Goal: Task Accomplishment & Management: Manage account settings

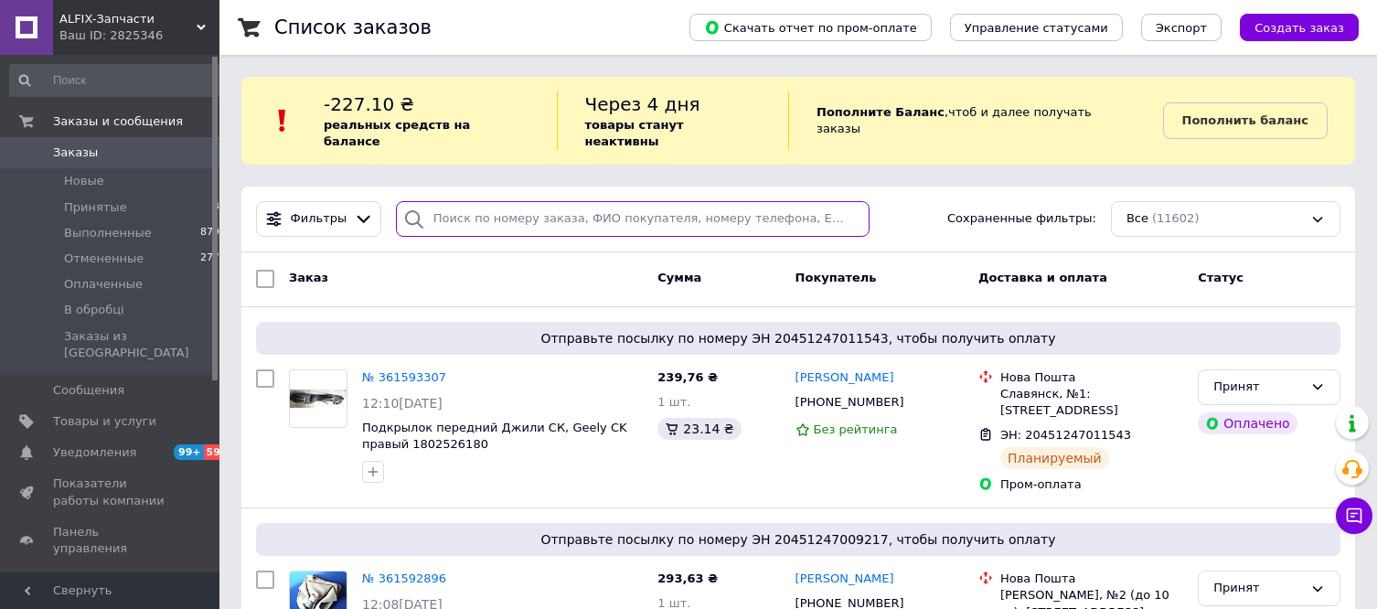
click at [521, 201] on input "search" at bounding box center [633, 219] width 474 height 36
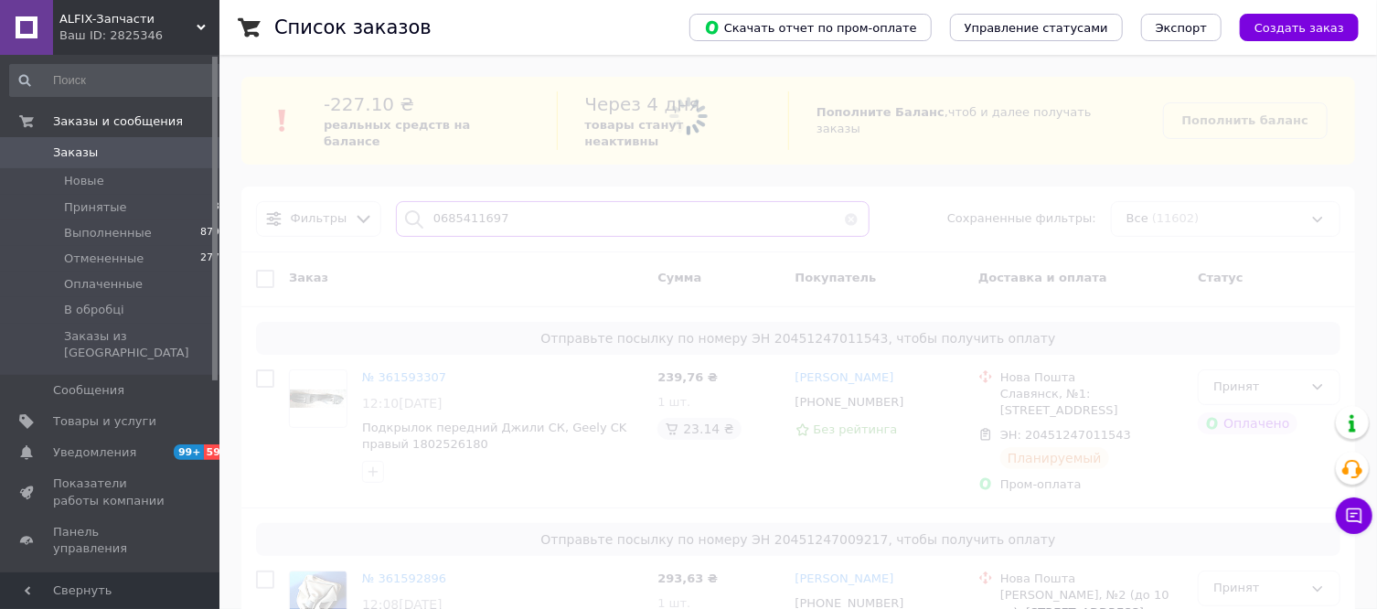
type input "0685411697"
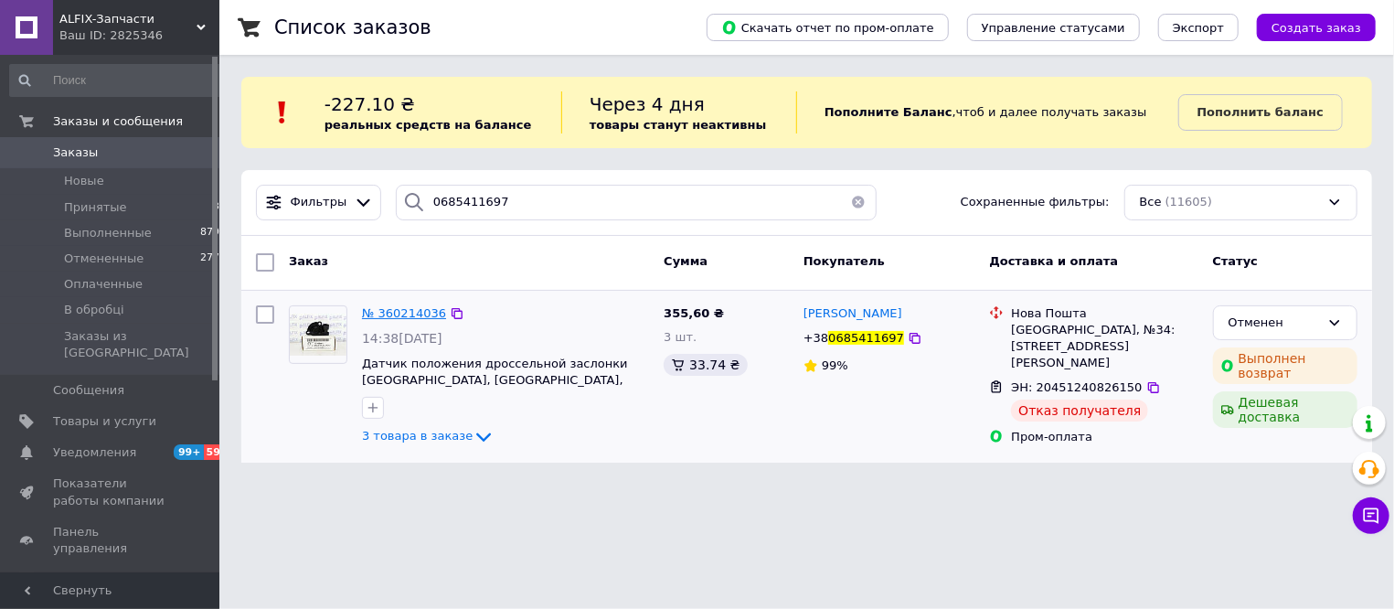
click at [378, 315] on span "№ 360214036" at bounding box center [404, 313] width 84 height 14
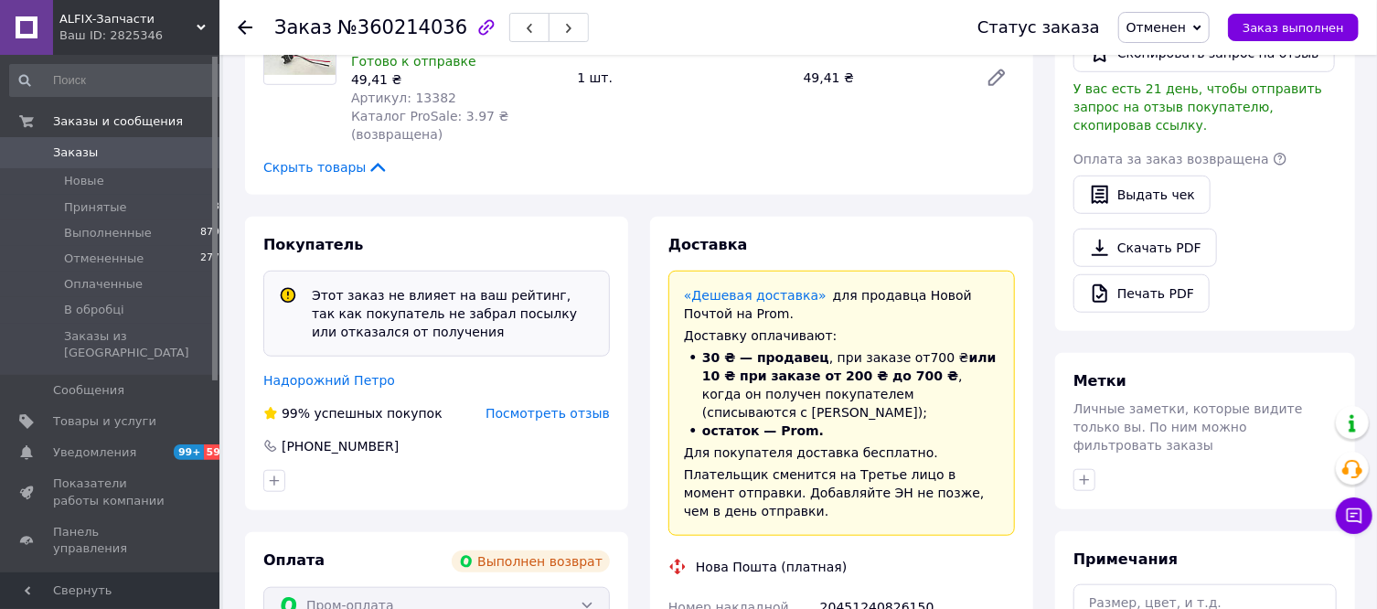
scroll to position [602, 0]
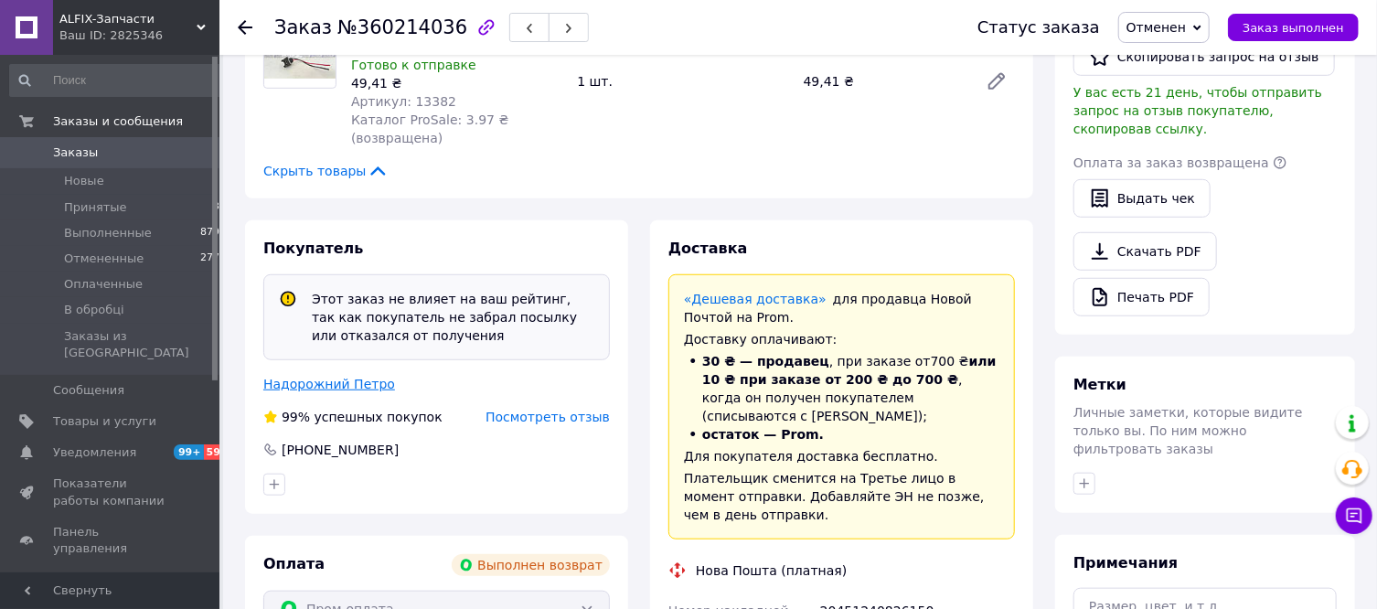
click at [359, 377] on link "Надорожний Петро" at bounding box center [329, 384] width 132 height 15
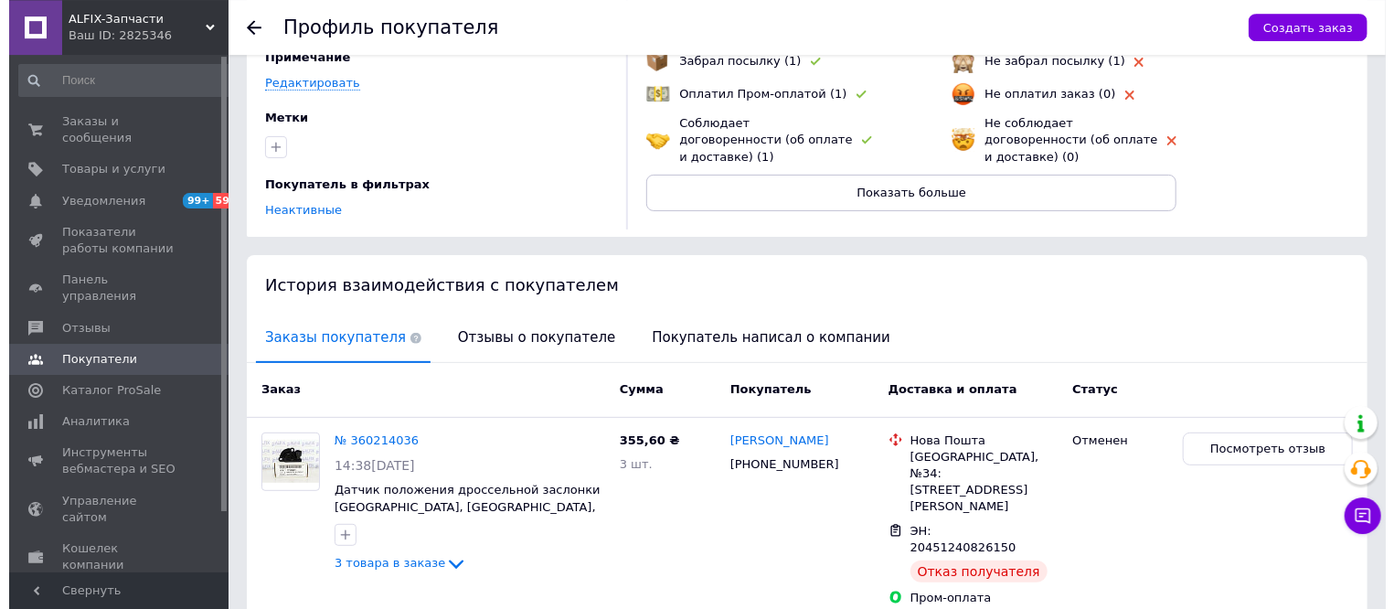
scroll to position [214, 0]
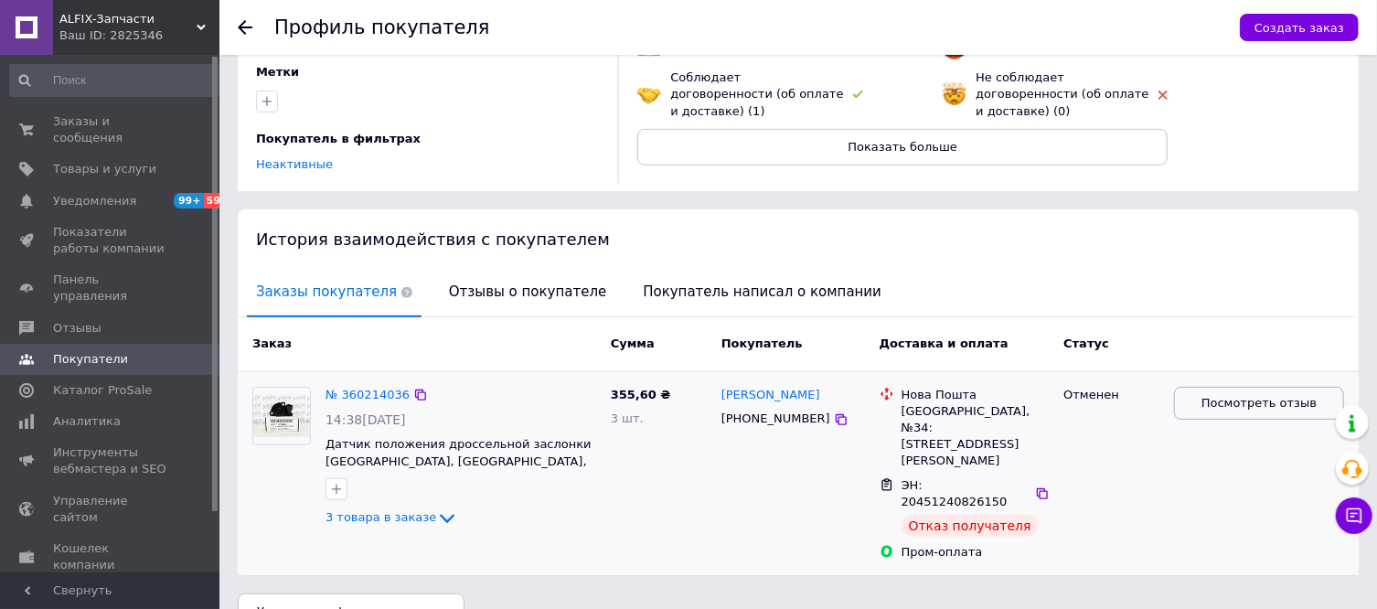
click at [1239, 395] on span "Посмотреть отзыв" at bounding box center [1258, 403] width 115 height 17
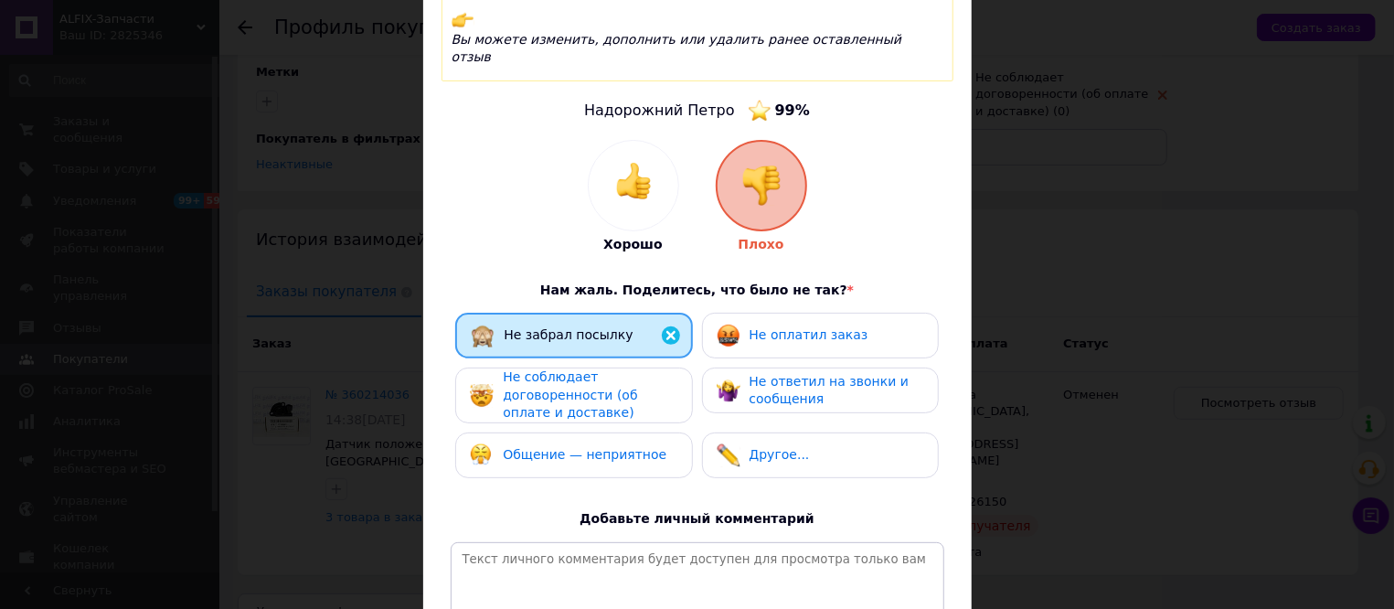
scroll to position [208, 0]
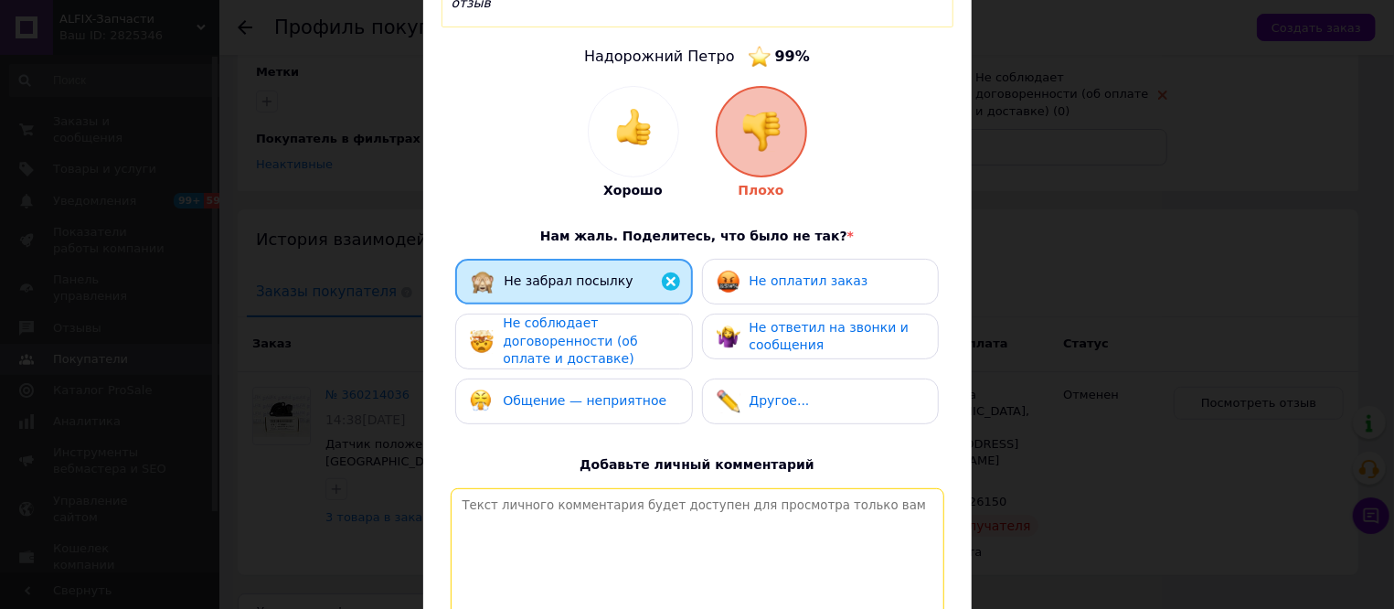
click at [671, 494] on textarea at bounding box center [698, 553] width 494 height 130
click at [868, 490] on textarea "ненадійник покупець, замовляє одночасно в різних магазинах. лише передплата" at bounding box center [698, 553] width 494 height 130
click at [634, 515] on textarea "ненадійник покупець, замовляє одночасно в різних магазинах. відправка лише пере…" at bounding box center [698, 553] width 494 height 130
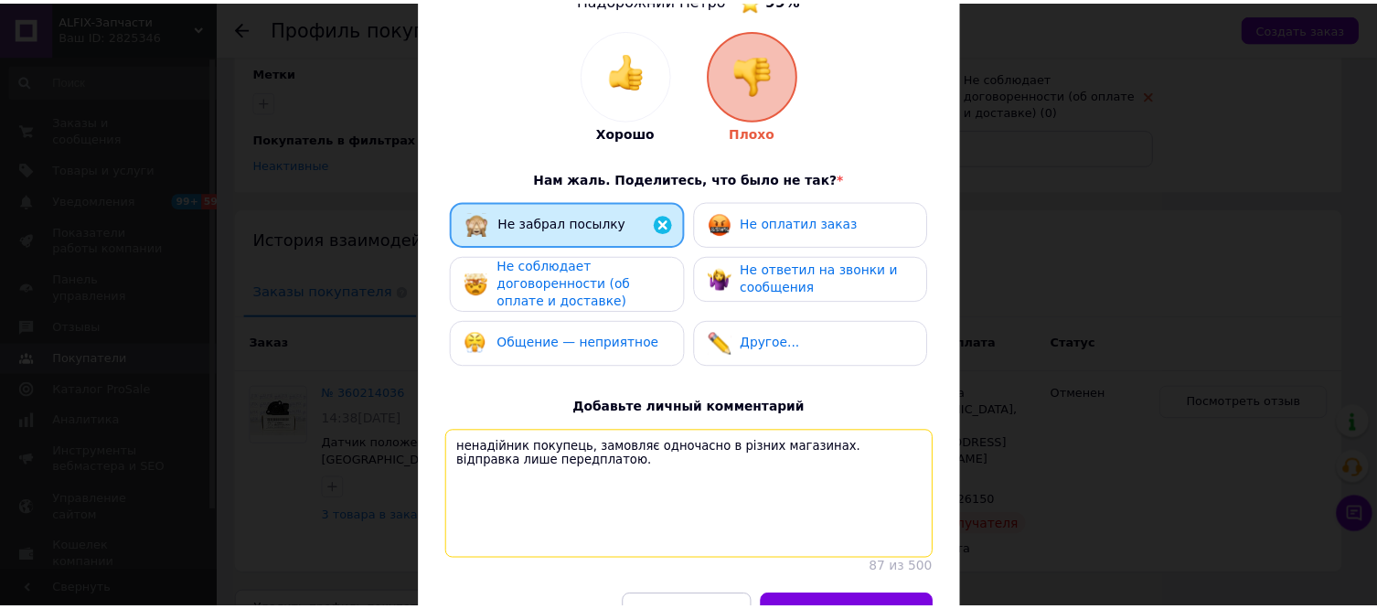
scroll to position [417, 0]
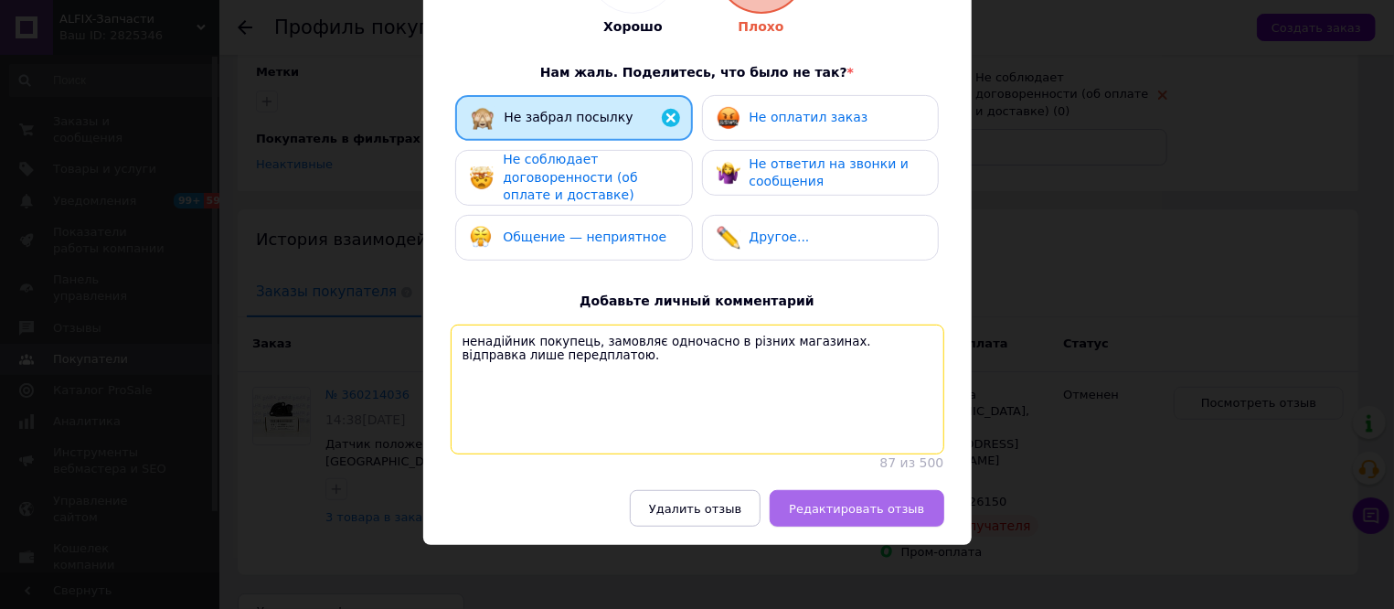
type textarea "ненадійник покупець, замовляє одночасно в різних магазинах. відправка лише пере…"
click at [826, 507] on span "Редактировать отзыв" at bounding box center [856, 509] width 135 height 14
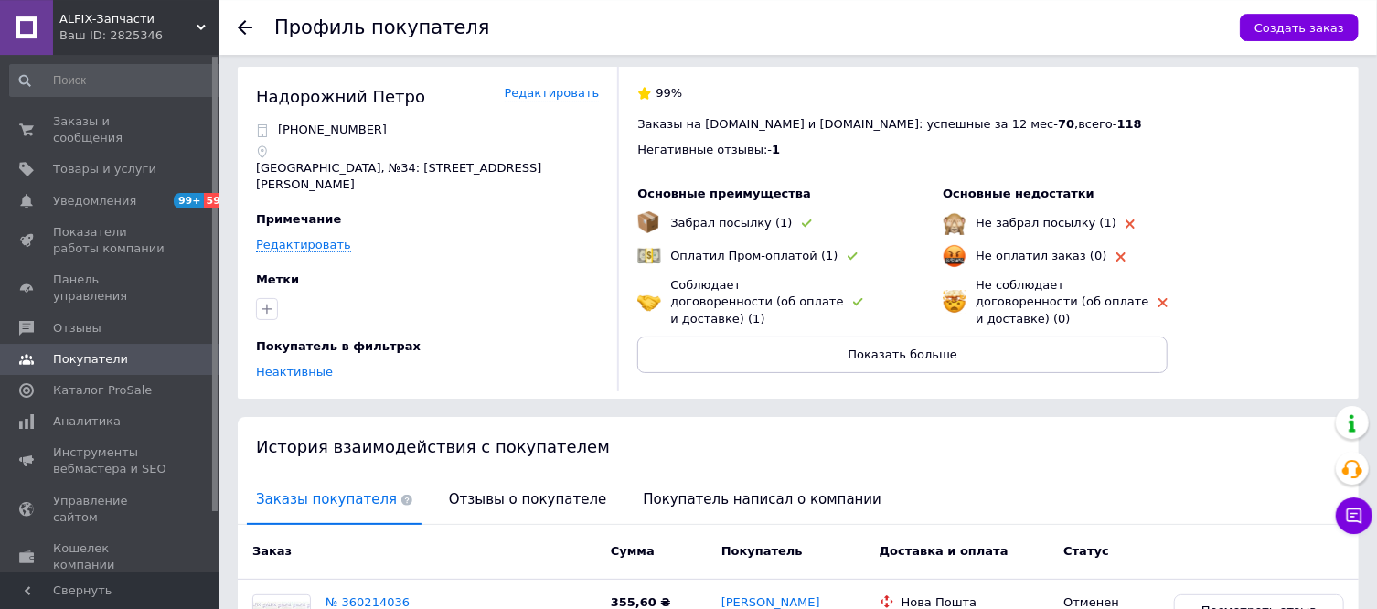
scroll to position [0, 0]
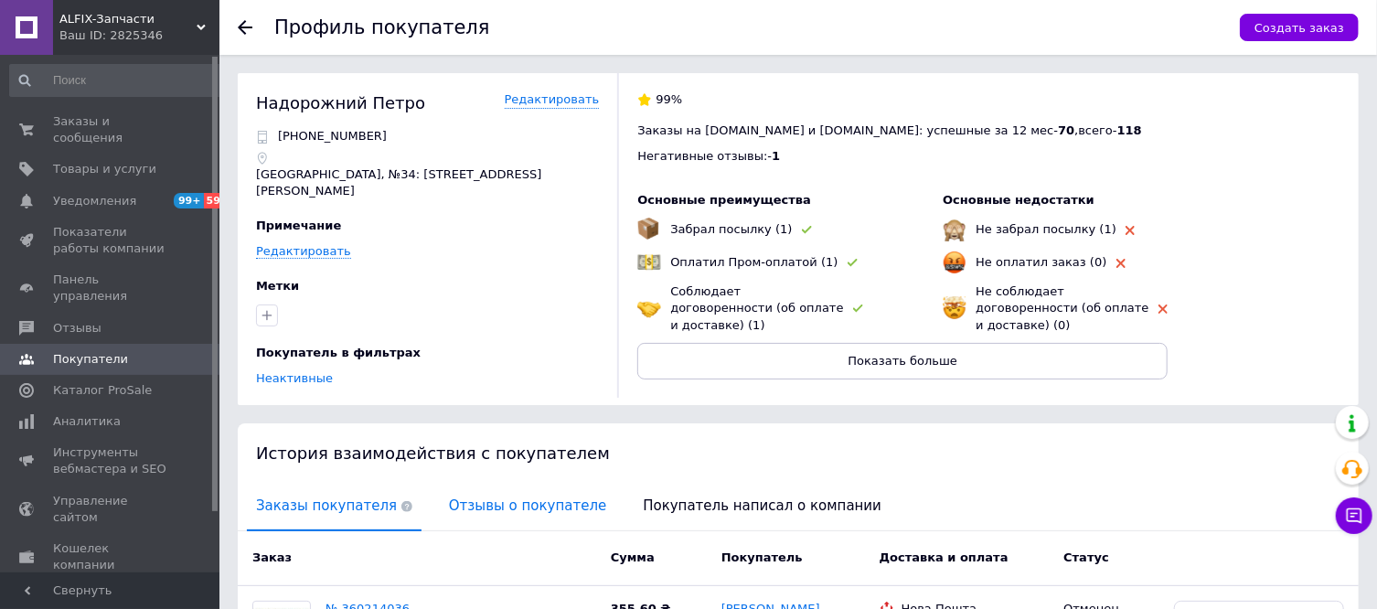
click at [464, 496] on span "Отзывы о покупателе" at bounding box center [528, 506] width 176 height 47
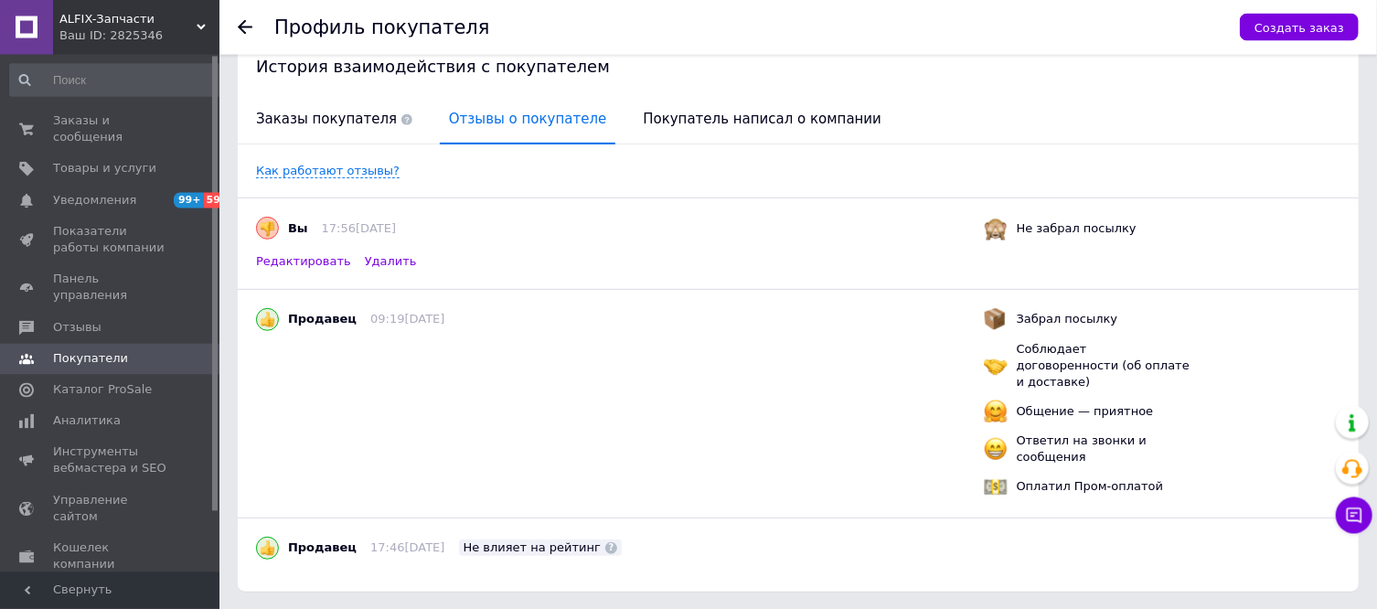
scroll to position [417, 0]
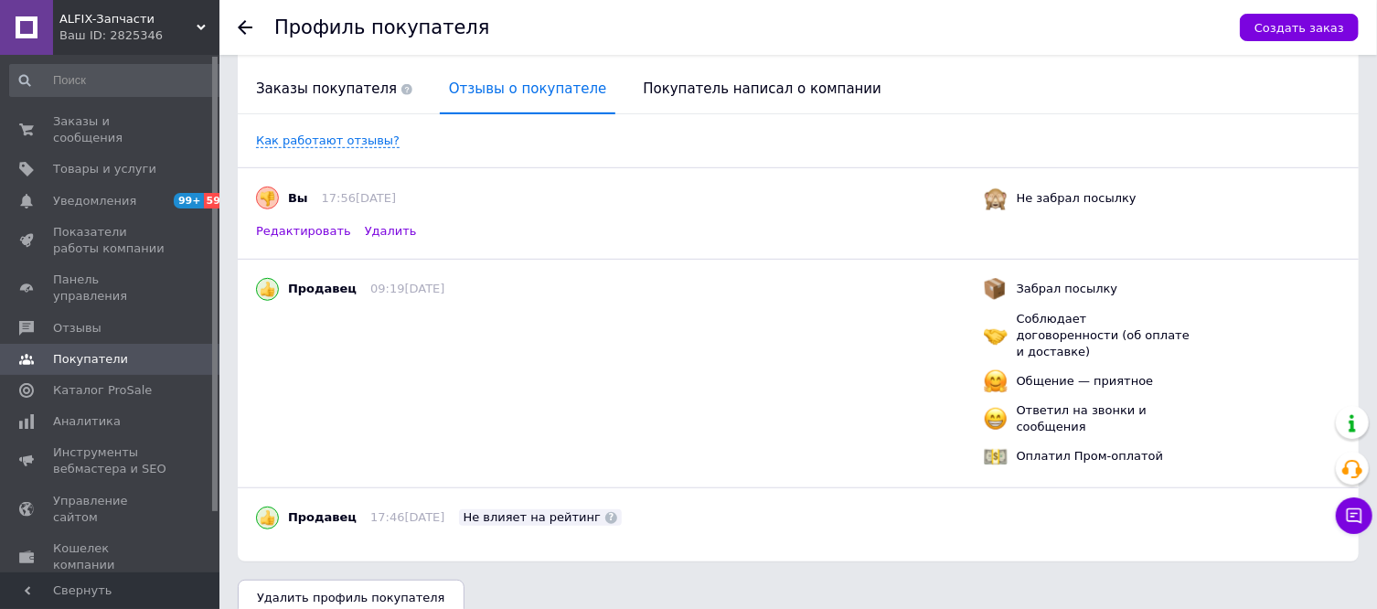
click at [499, 510] on span "Не влияет на рейтинг" at bounding box center [533, 517] width 138 height 14
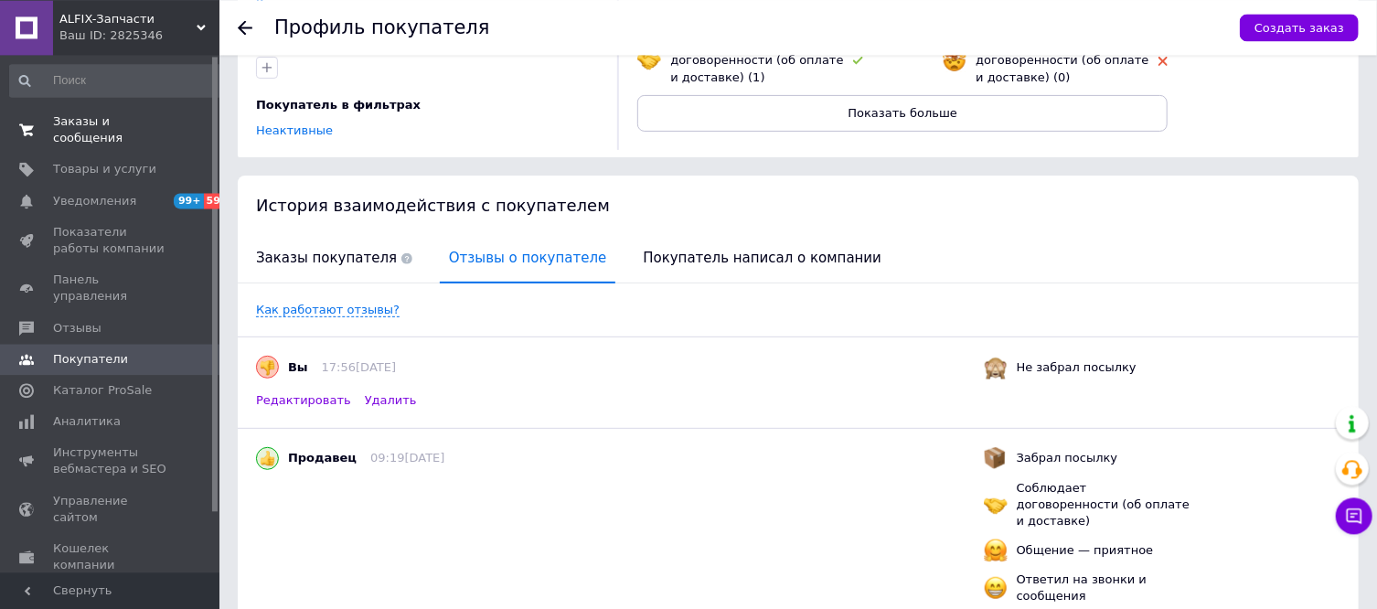
scroll to position [221, 0]
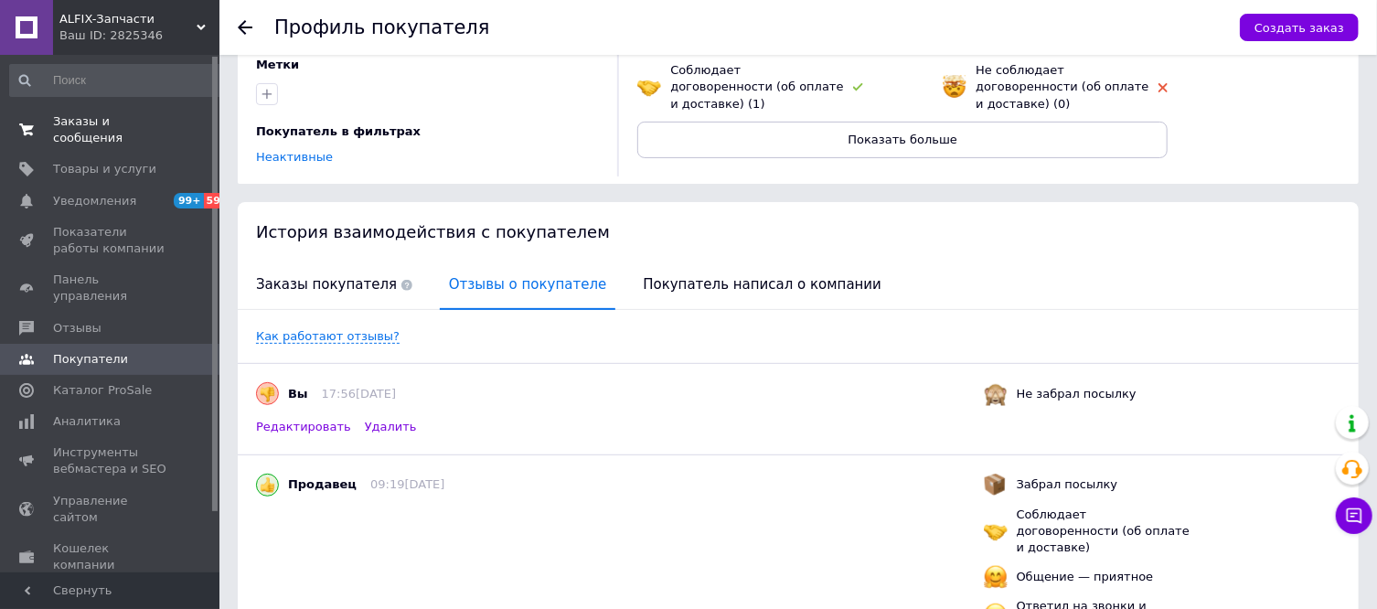
click at [69, 131] on span "Заказы и сообщения" at bounding box center [111, 129] width 116 height 33
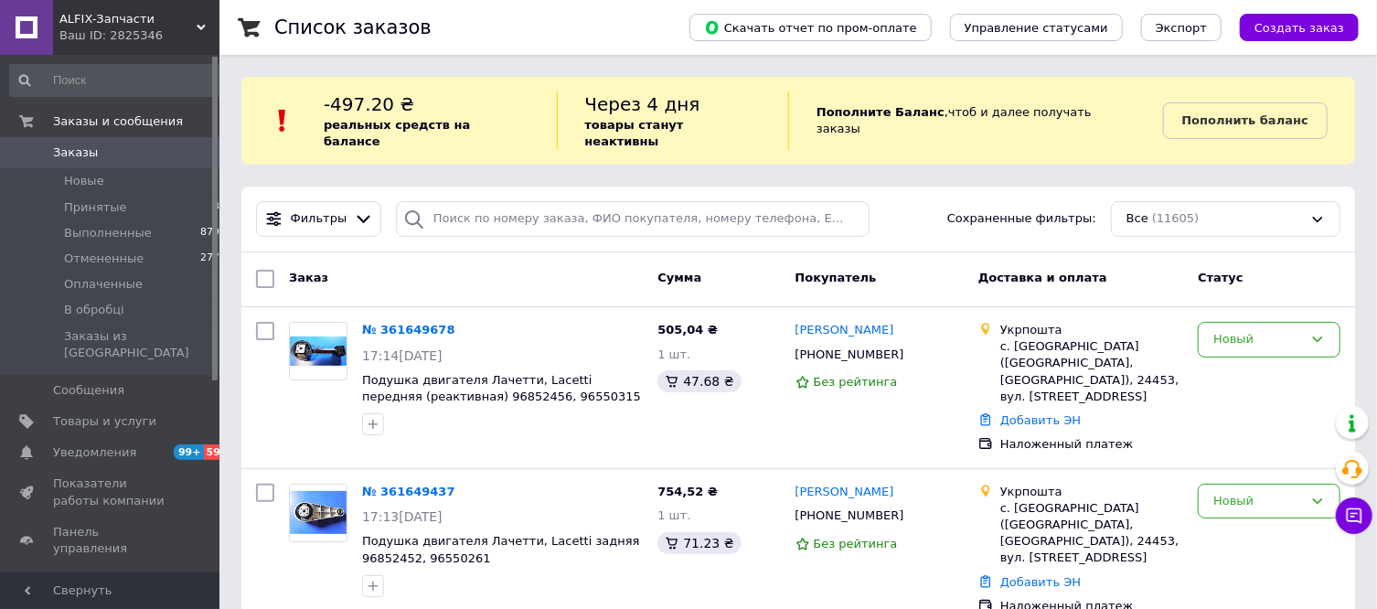
scroll to position [387, 0]
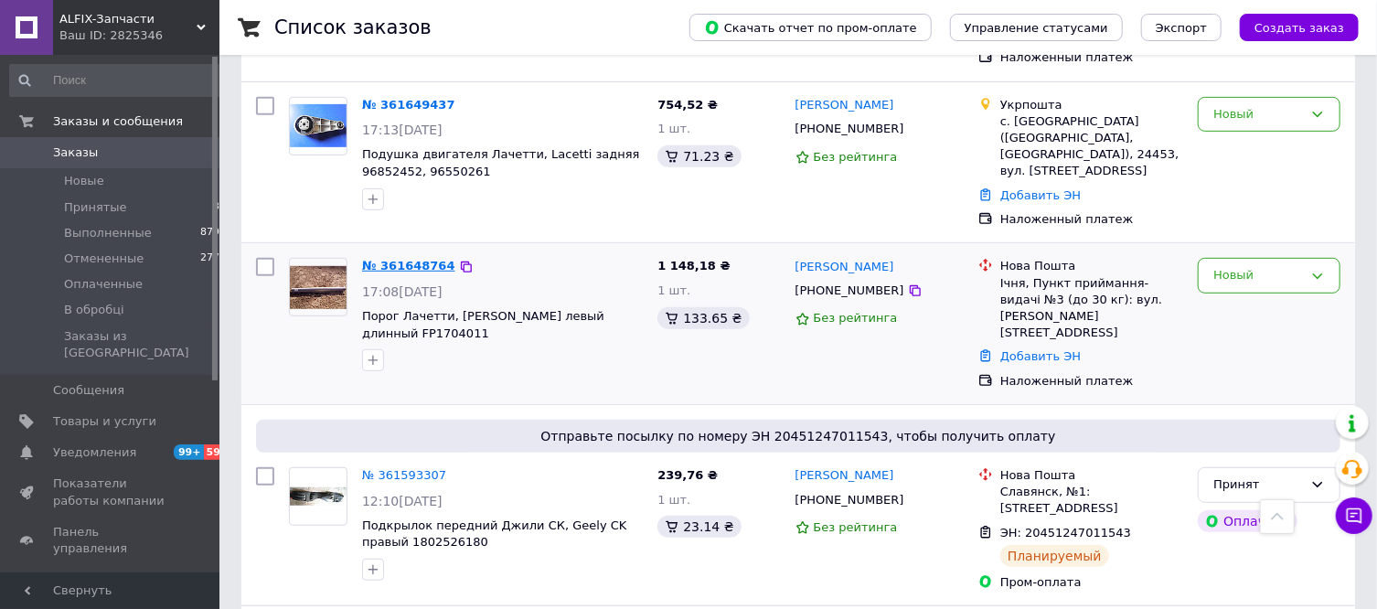
click at [408, 259] on link "№ 361648764" at bounding box center [408, 266] width 93 height 14
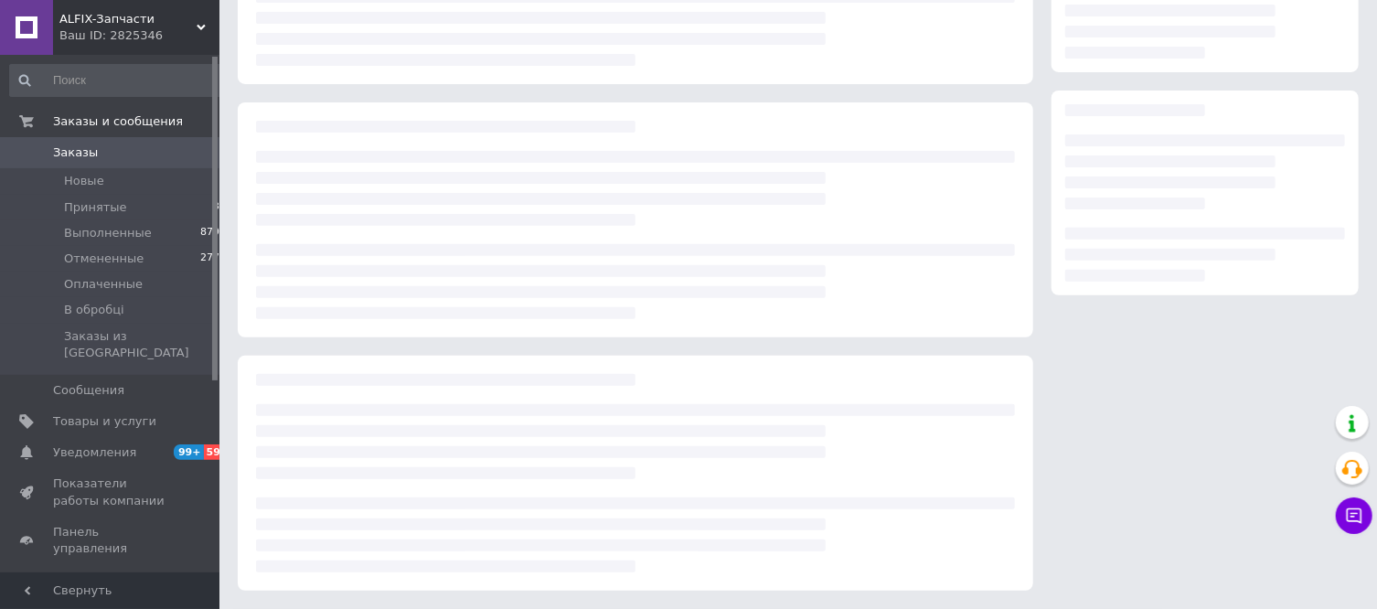
scroll to position [190, 0]
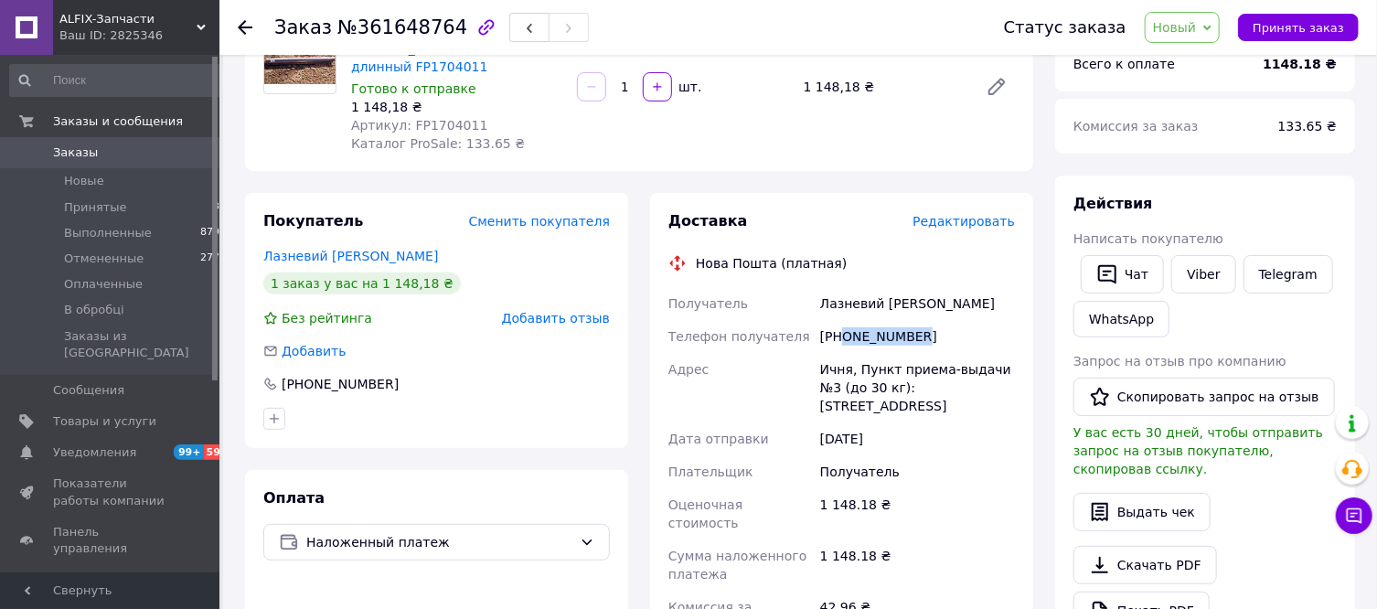
drag, startPoint x: 917, startPoint y: 314, endPoint x: 843, endPoint y: 317, distance: 74.1
click at [843, 320] on div "[PHONE_NUMBER]" at bounding box center [917, 336] width 202 height 33
copy div "0979627593"
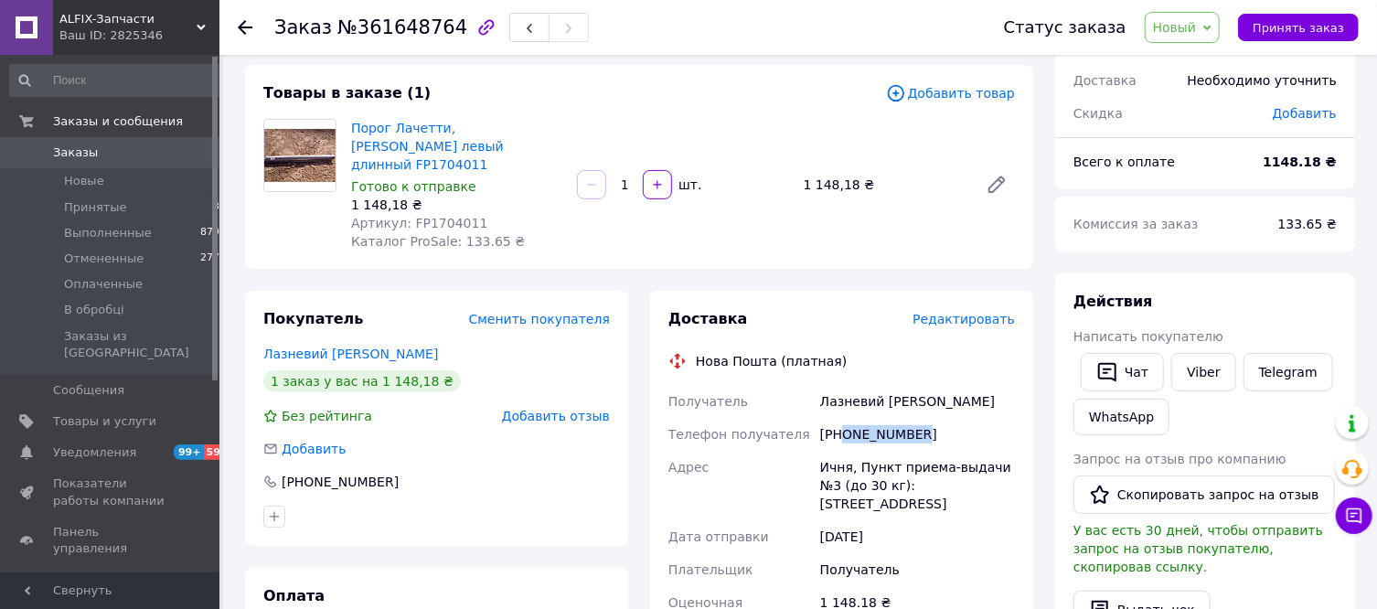
copy div "0979627593"
click at [1187, 17] on span "Новый" at bounding box center [1183, 27] width 76 height 31
click at [1174, 63] on li "Принят" at bounding box center [1194, 63] width 97 height 27
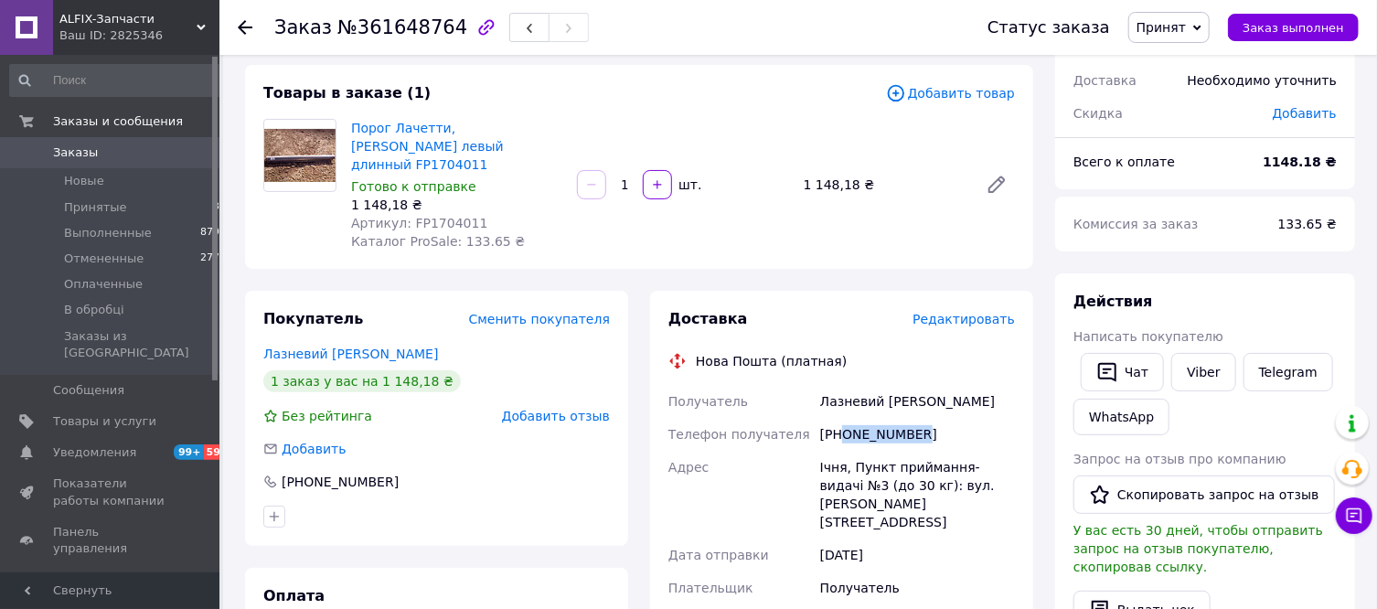
drag, startPoint x: 921, startPoint y: 421, endPoint x: 842, endPoint y: 417, distance: 78.7
click at [842, 418] on div "[PHONE_NUMBER]" at bounding box center [917, 434] width 202 height 33
copy div "0979627593"
click at [77, 177] on span "Новые" at bounding box center [84, 181] width 40 height 16
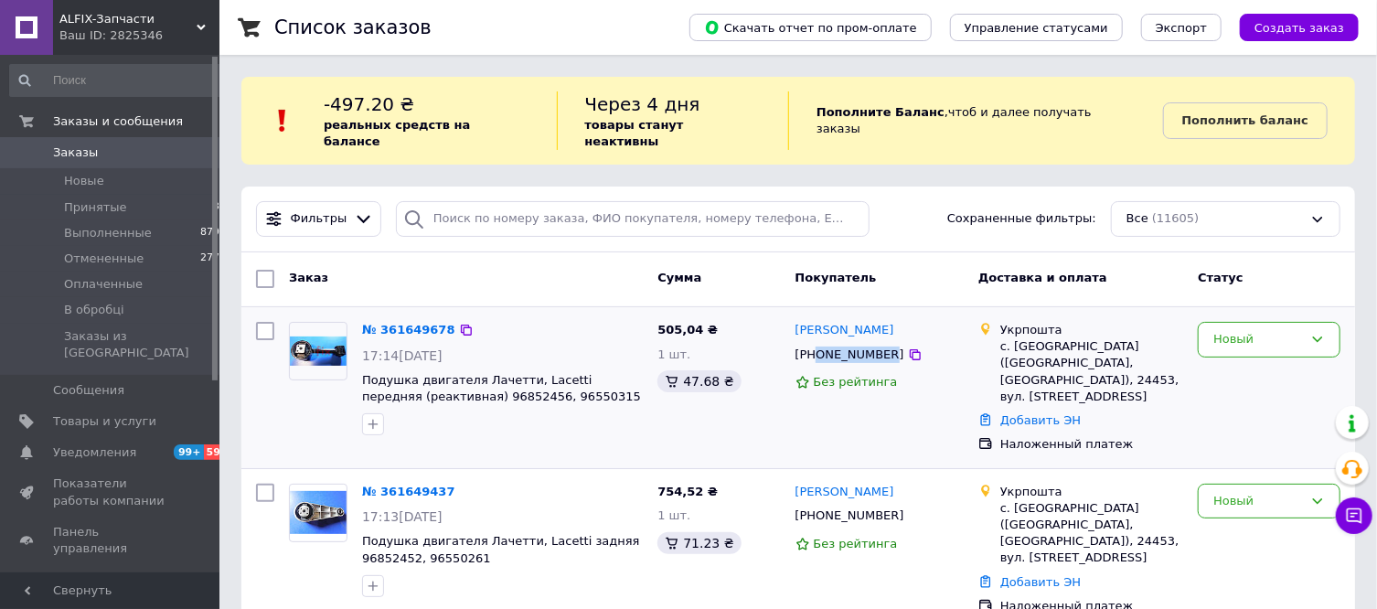
drag, startPoint x: 876, startPoint y: 345, endPoint x: 815, endPoint y: 343, distance: 61.3
click at [815, 343] on div "[PHONE_NUMBER]" at bounding box center [850, 355] width 116 height 24
click at [385, 323] on link "№ 361649678" at bounding box center [408, 330] width 93 height 14
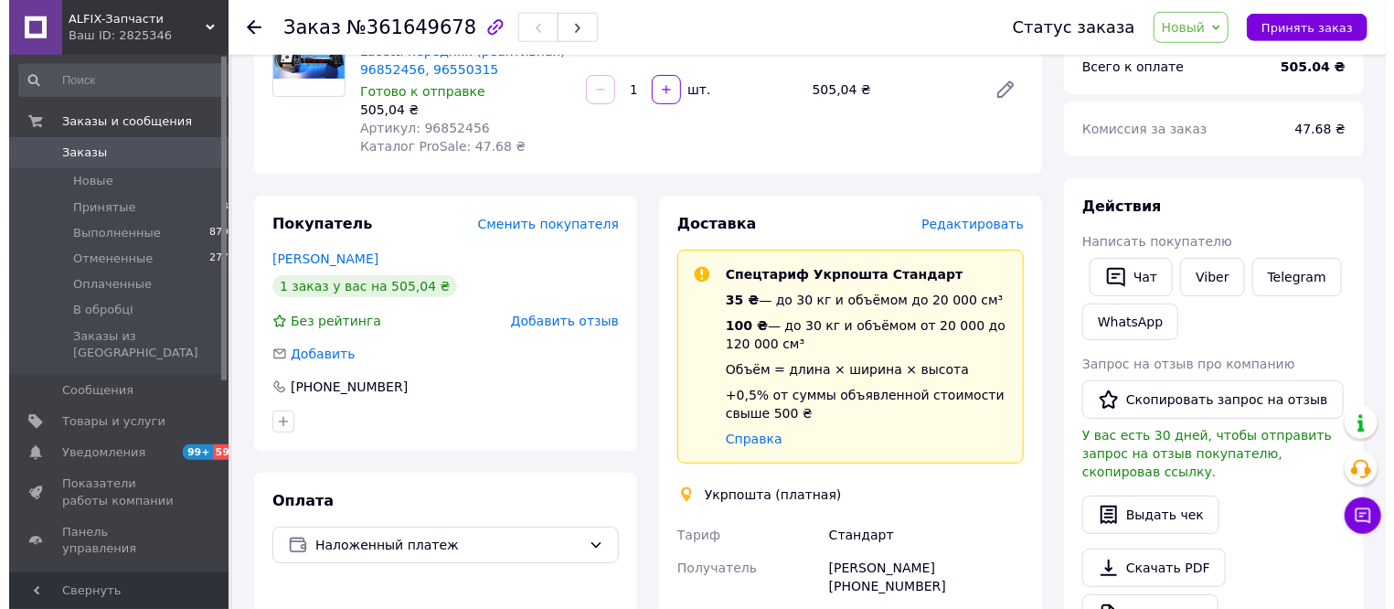
scroll to position [196, 0]
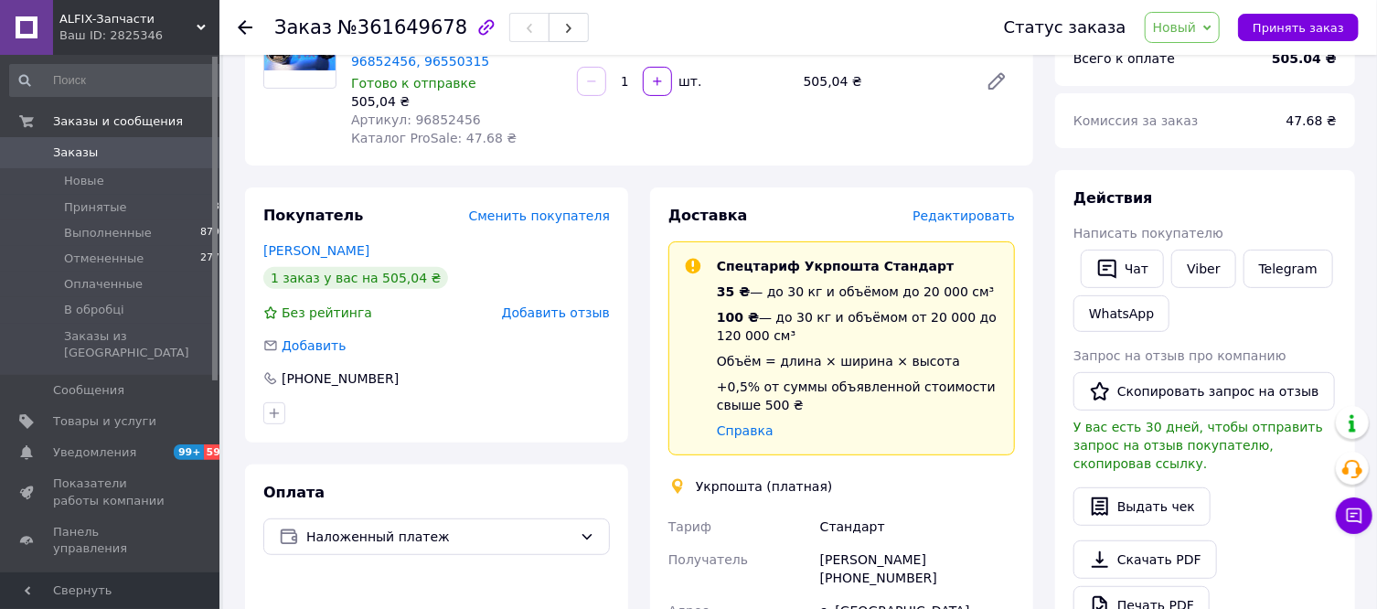
click at [971, 218] on span "Редактировать" at bounding box center [963, 215] width 102 height 15
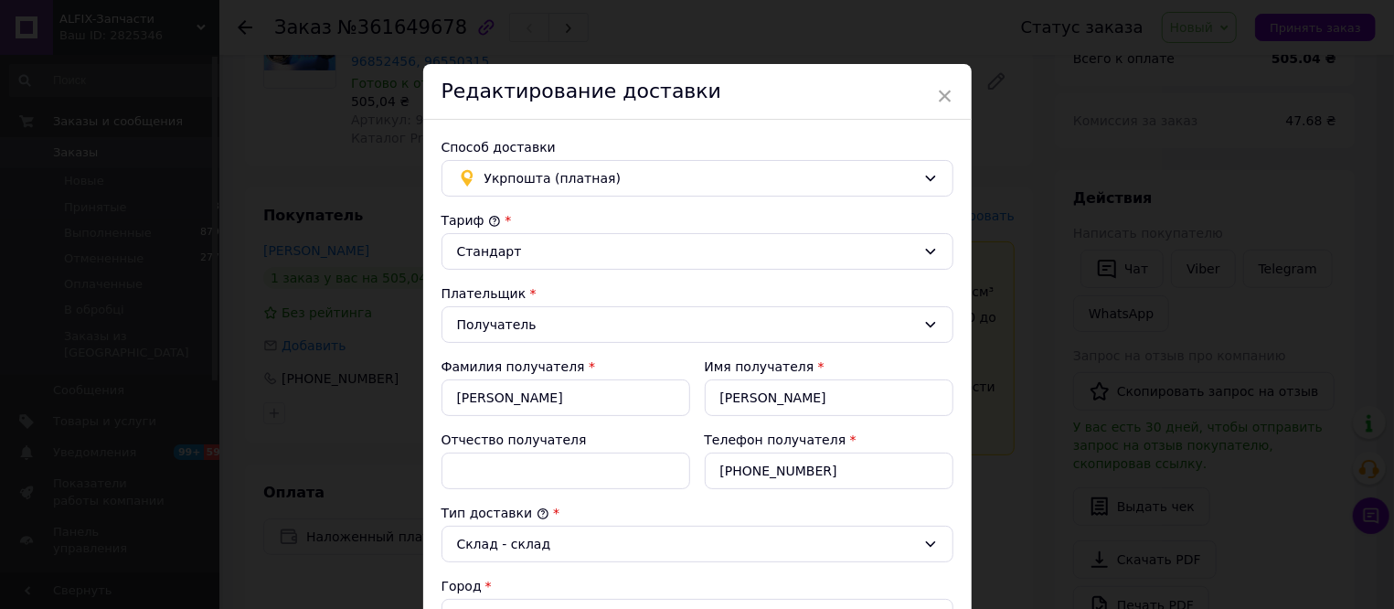
scroll to position [521, 0]
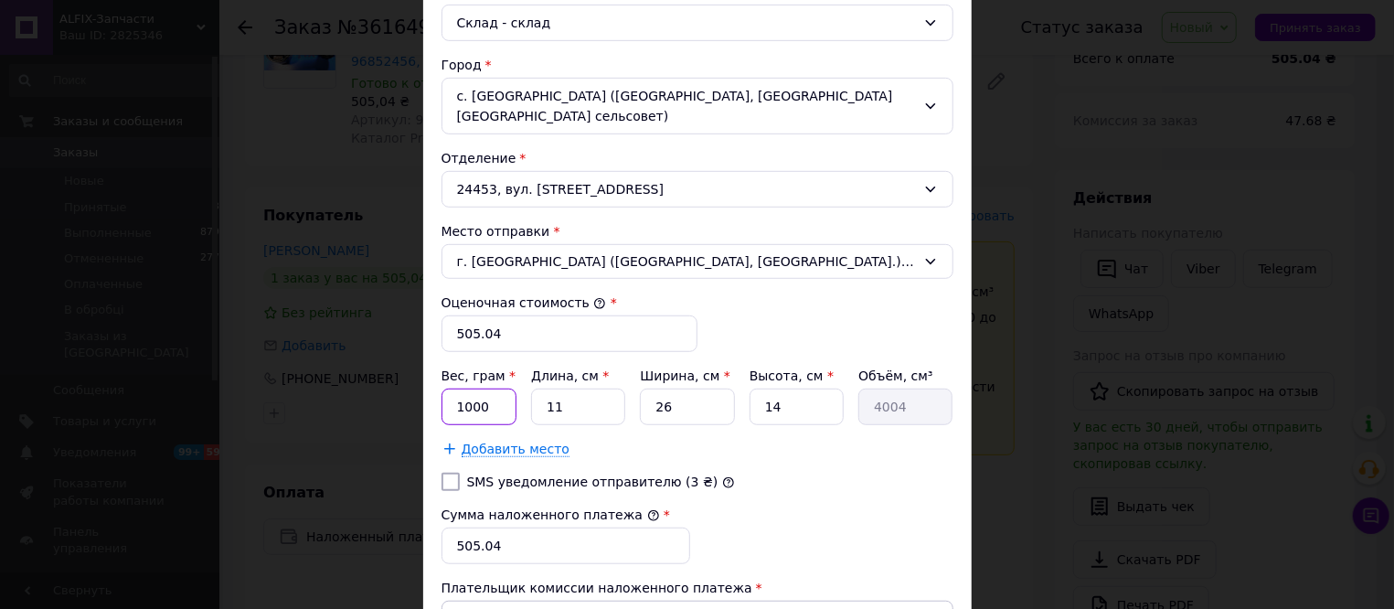
drag, startPoint x: 493, startPoint y: 390, endPoint x: 366, endPoint y: 390, distance: 127.1
click at [442, 389] on input "1000" at bounding box center [480, 407] width 76 height 37
type input "2000"
drag, startPoint x: 444, startPoint y: 376, endPoint x: 371, endPoint y: 374, distance: 73.2
click at [531, 389] on input "11" at bounding box center [578, 407] width 94 height 37
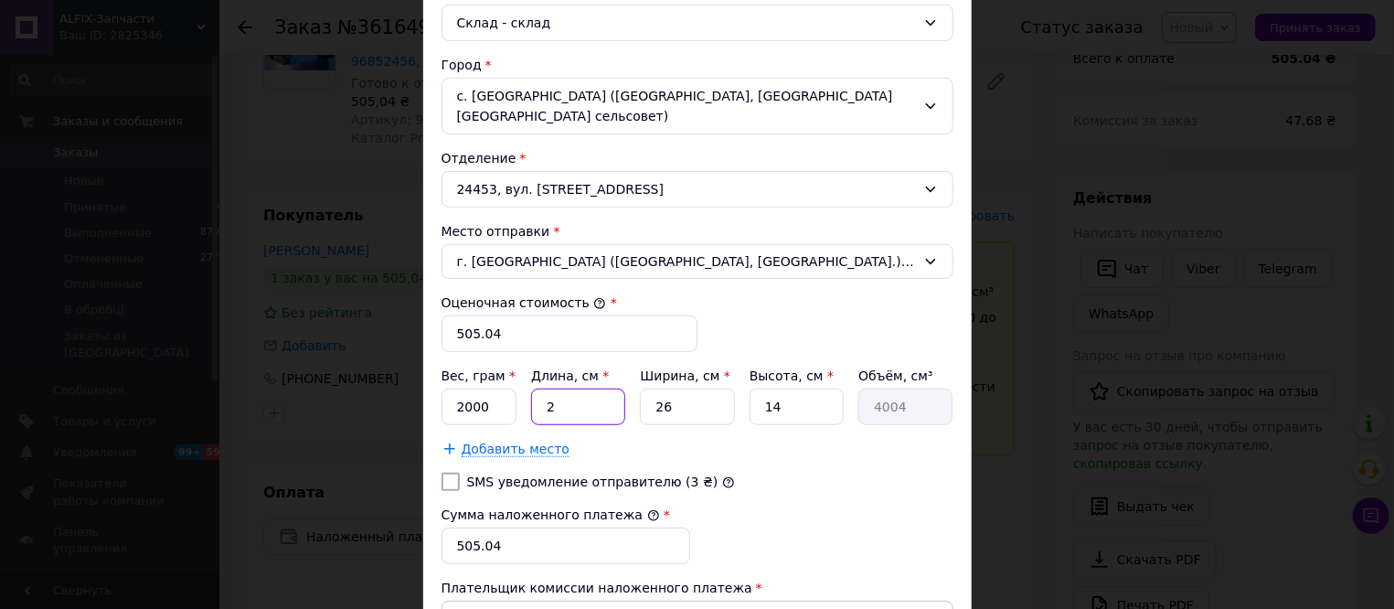
type input "20"
type input "7280"
type input "20"
drag, startPoint x: 640, startPoint y: 390, endPoint x: 609, endPoint y: 391, distance: 31.1
click at [640, 391] on input "26" at bounding box center [687, 407] width 94 height 37
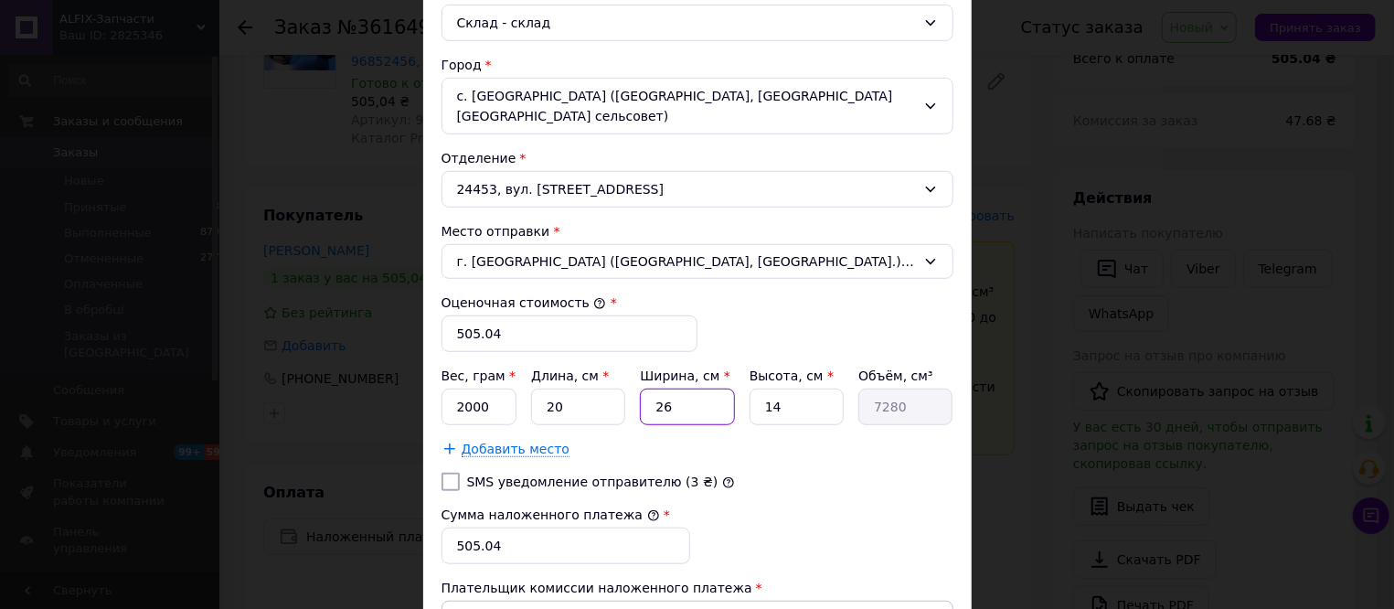
type input "1"
type input "280"
type input "15"
type input "4200"
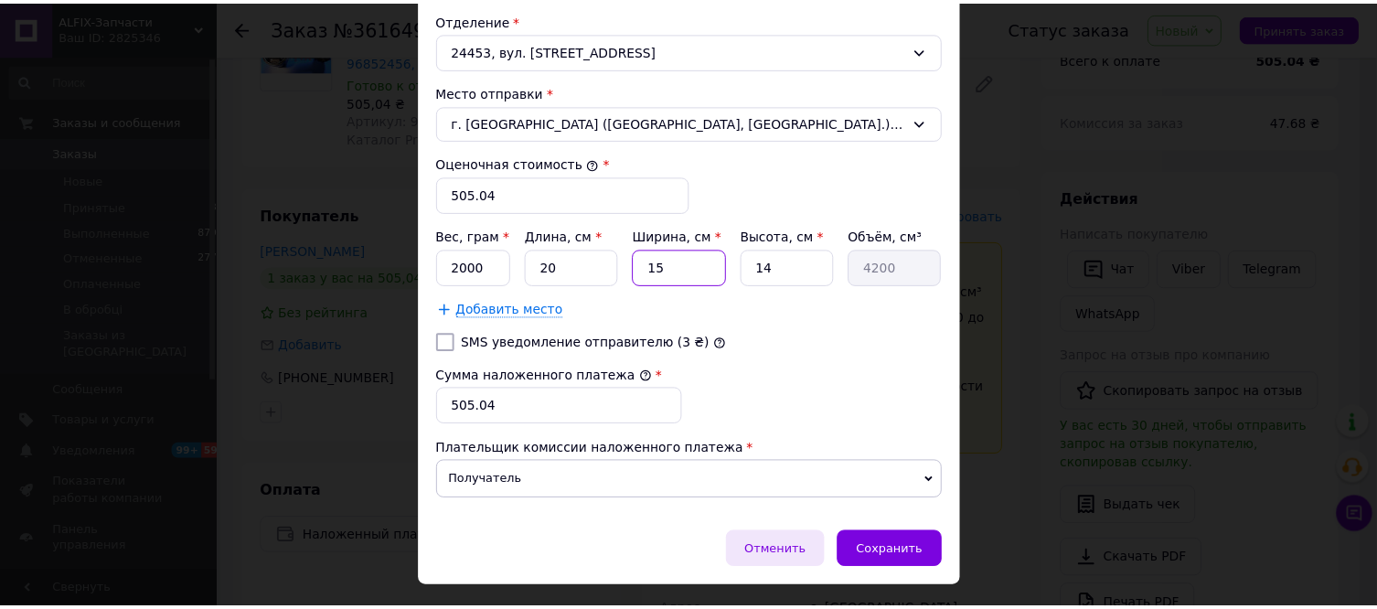
scroll to position [686, 0]
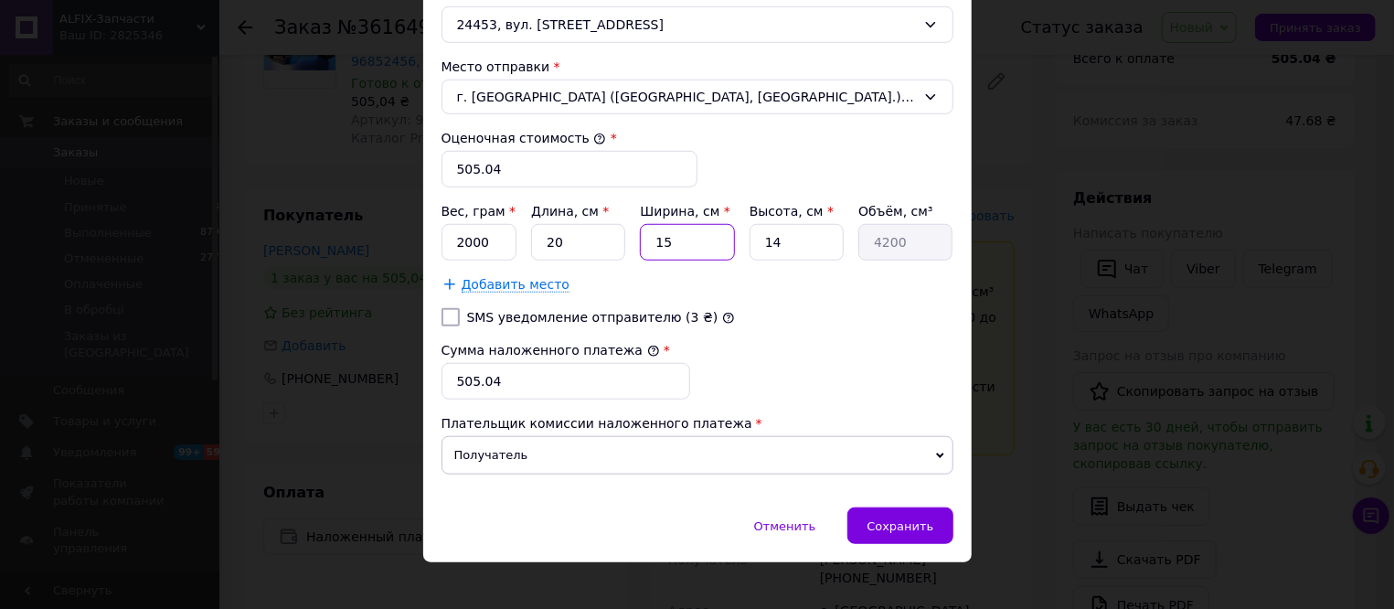
type input "15"
drag, startPoint x: 430, startPoint y: 359, endPoint x: 310, endPoint y: 345, distance: 120.7
click at [442, 363] on input "505.04" at bounding box center [566, 381] width 249 height 37
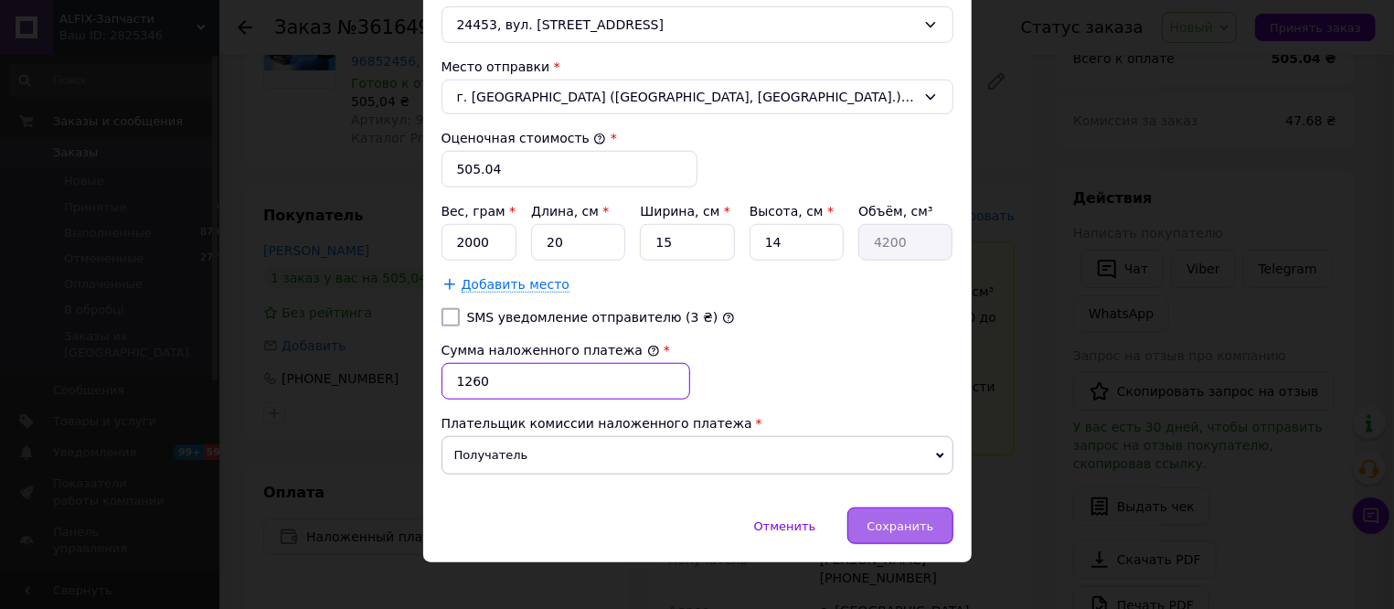
type input "1260"
click at [886, 519] on span "Сохранить" at bounding box center [900, 526] width 67 height 14
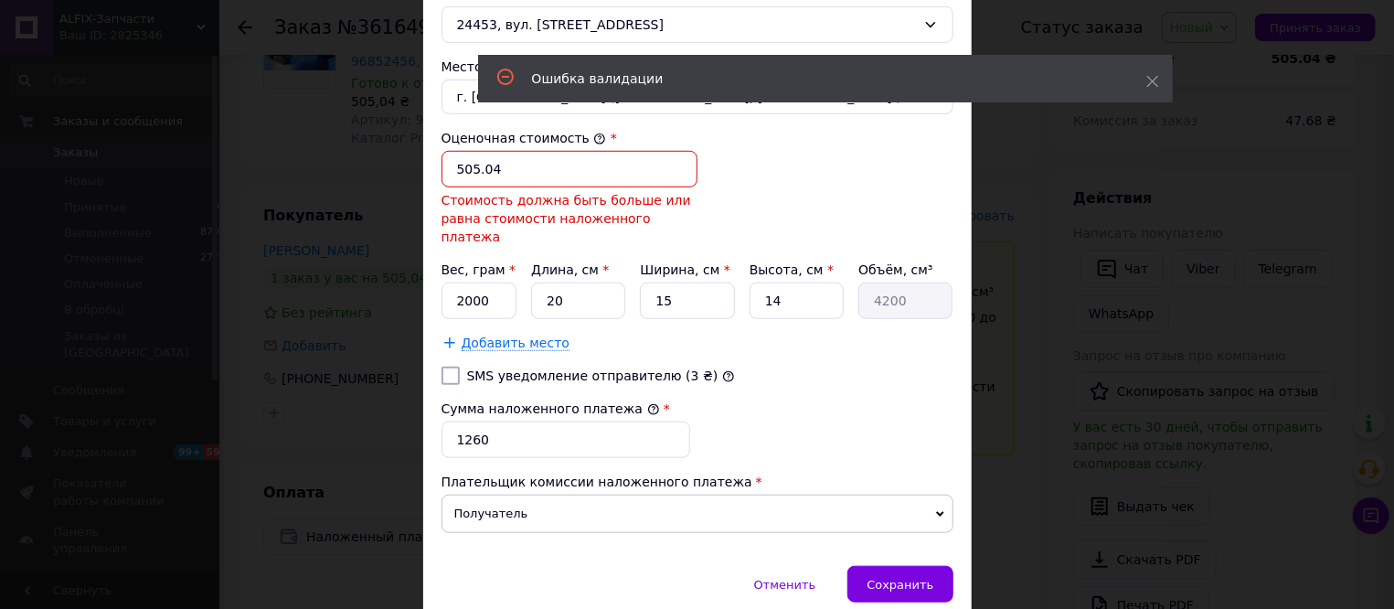
drag, startPoint x: 514, startPoint y: 143, endPoint x: 195, endPoint y: 100, distance: 322.0
click at [442, 151] on input "505.04" at bounding box center [570, 169] width 256 height 37
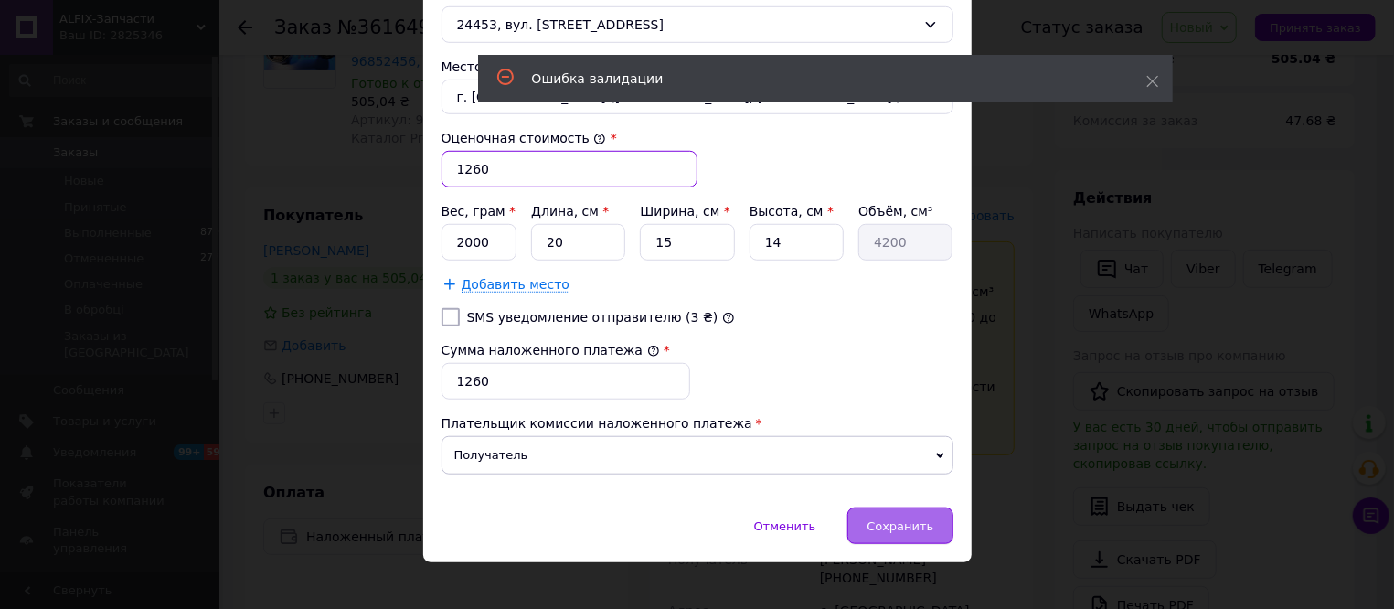
type input "1260"
click at [896, 519] on span "Сохранить" at bounding box center [900, 526] width 67 height 14
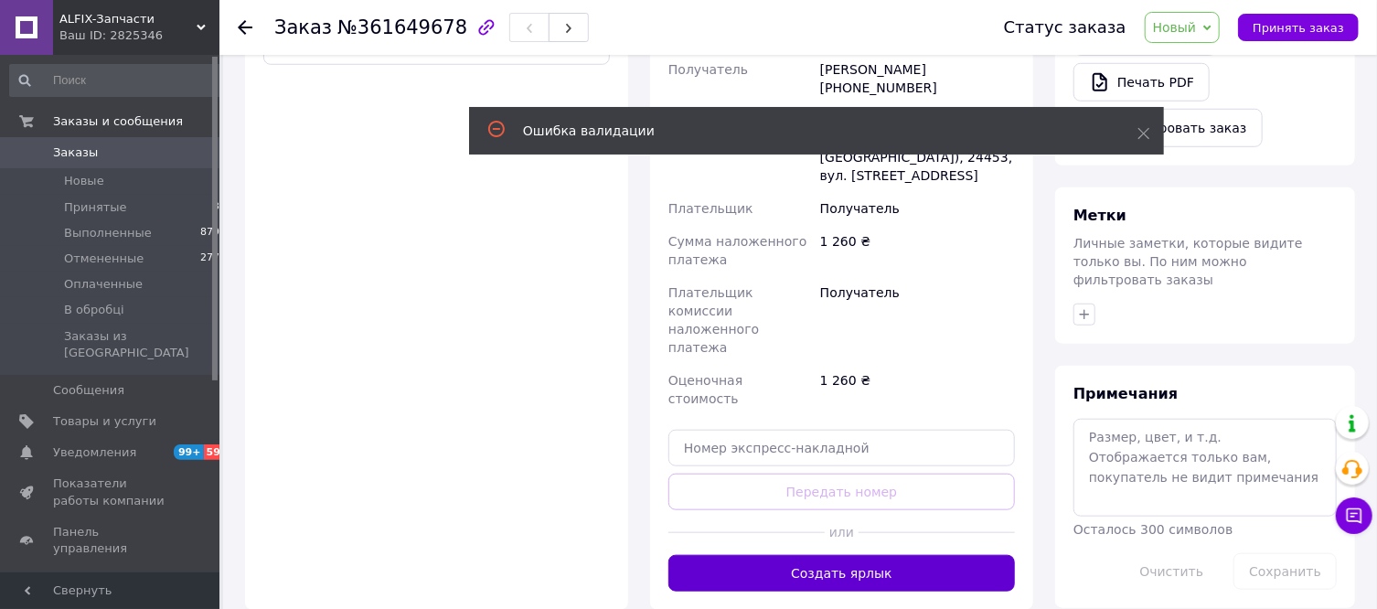
click at [839, 555] on button "Создать ярлык" at bounding box center [841, 573] width 347 height 37
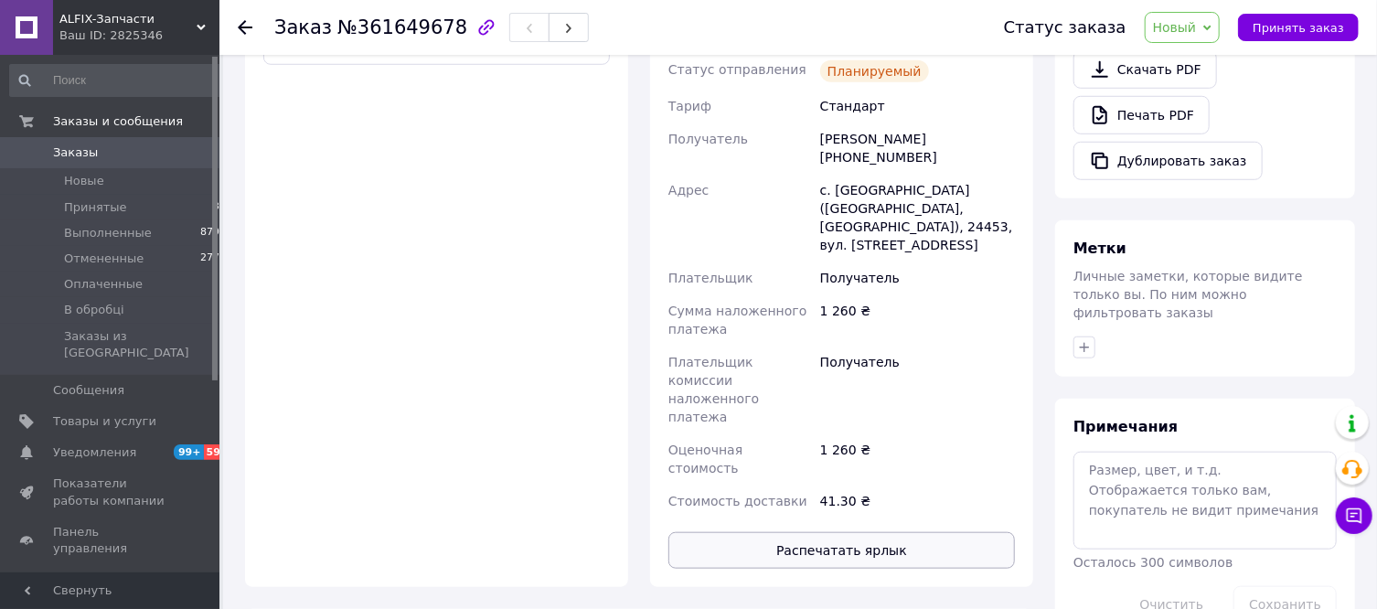
click at [840, 532] on button "Распечатать ярлык" at bounding box center [841, 550] width 347 height 37
click at [1197, 27] on span "Новый" at bounding box center [1175, 27] width 44 height 15
click at [1197, 63] on li "Принят" at bounding box center [1194, 63] width 97 height 27
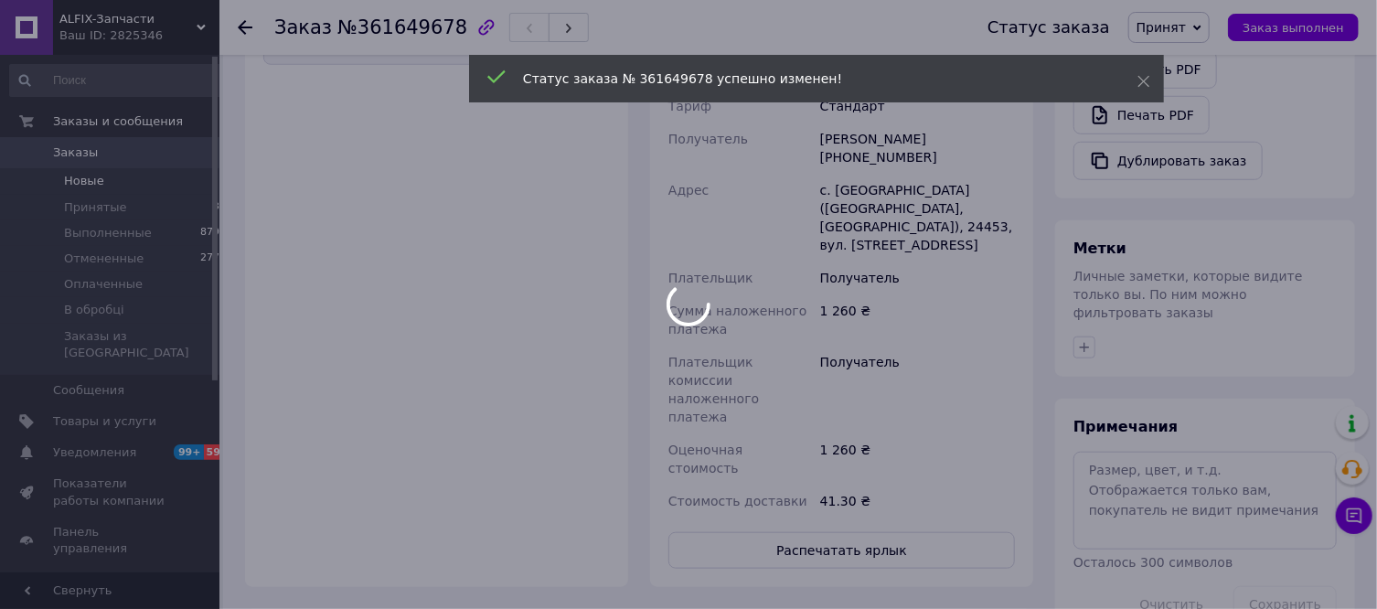
click at [92, 192] on div at bounding box center [688, 304] width 1377 height 609
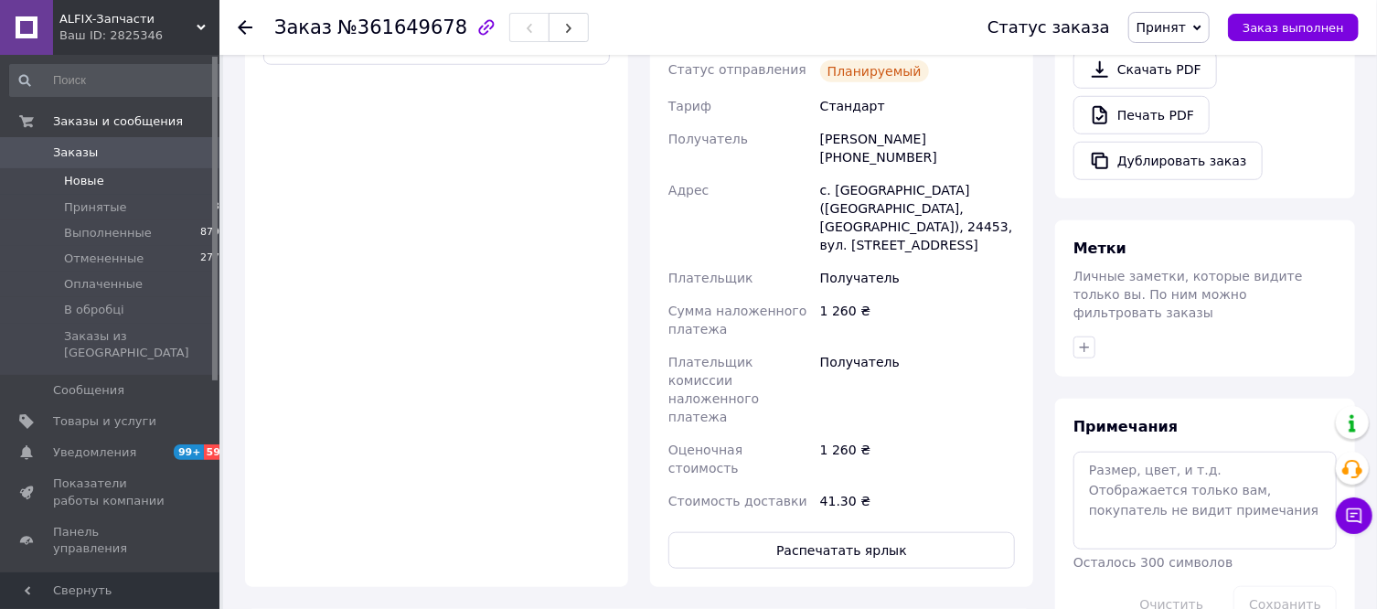
click at [97, 184] on span "Новые" at bounding box center [84, 181] width 40 height 16
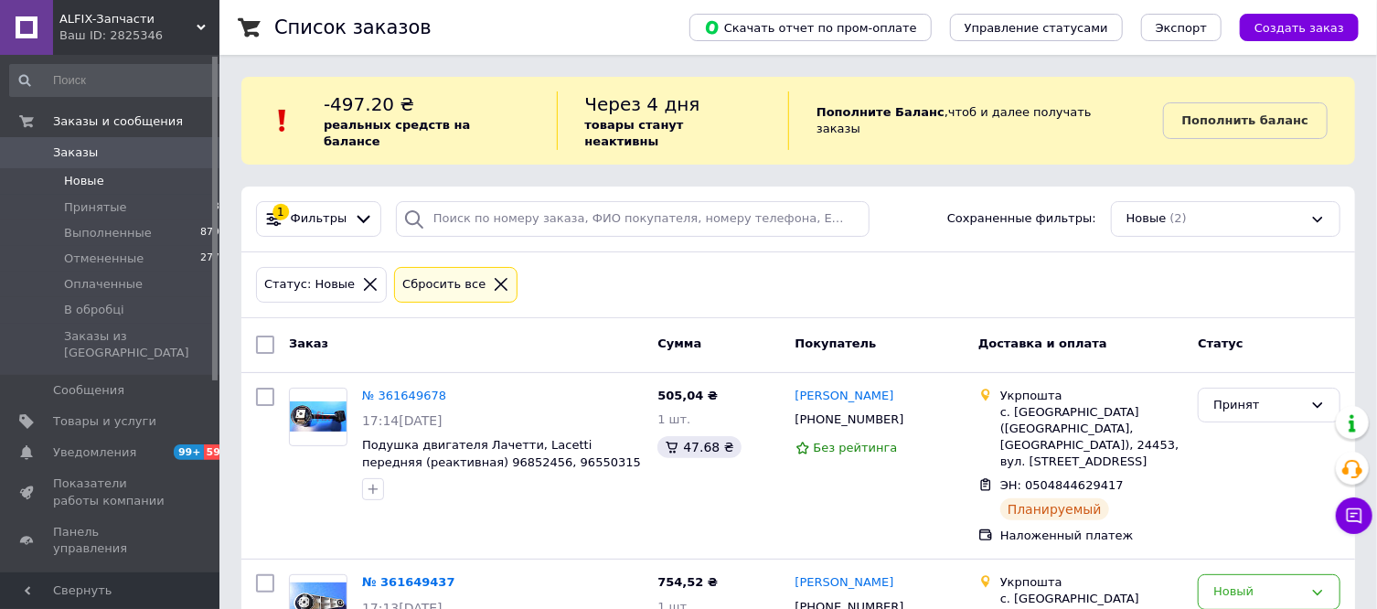
click at [495, 278] on icon at bounding box center [501, 284] width 13 height 13
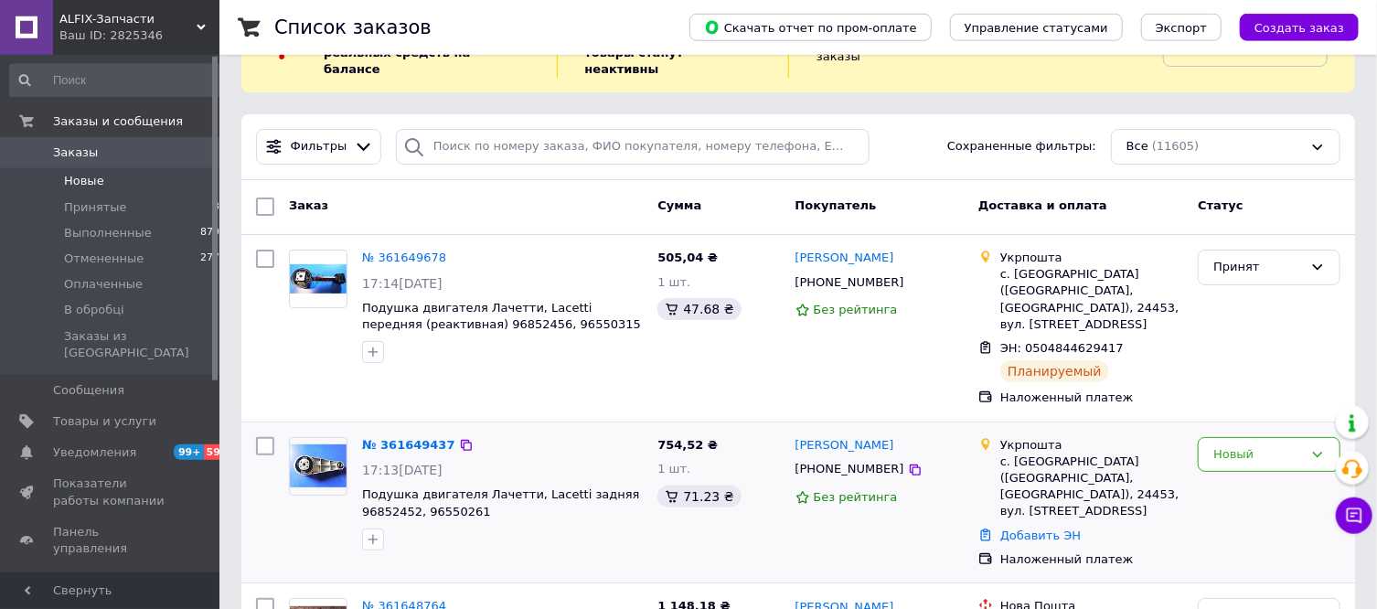
scroll to position [196, 0]
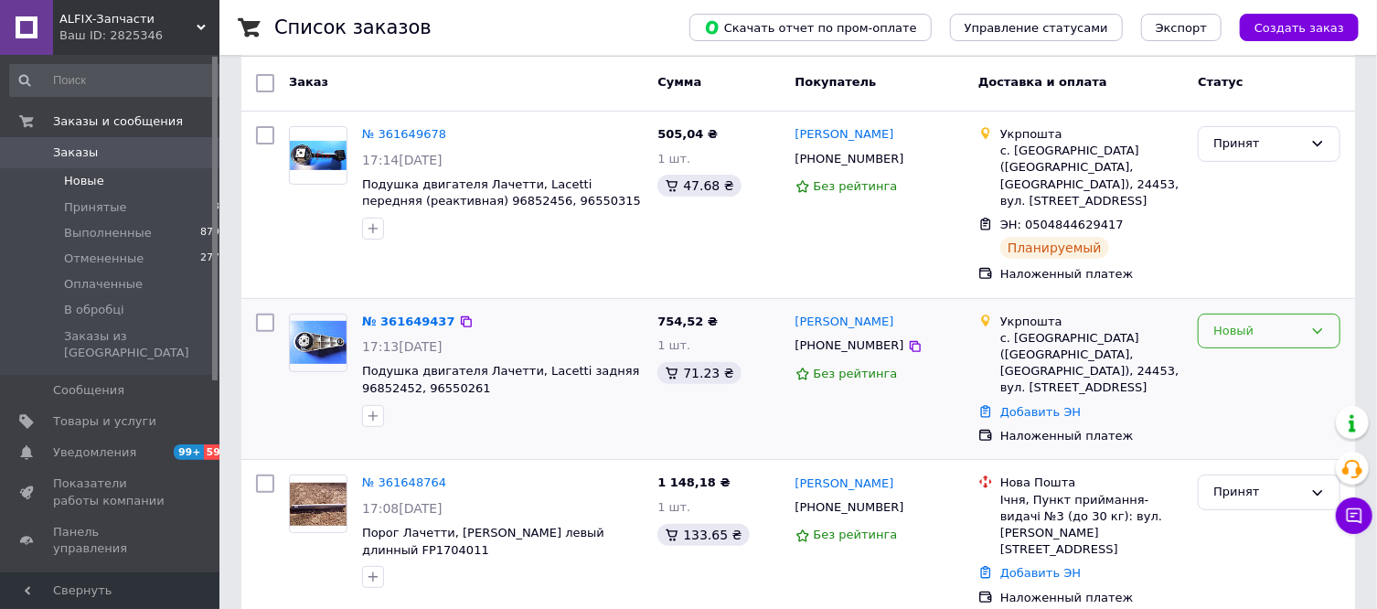
click at [1219, 322] on div "Новый" at bounding box center [1258, 331] width 90 height 19
click at [1228, 357] on li "Принят" at bounding box center [1269, 369] width 141 height 34
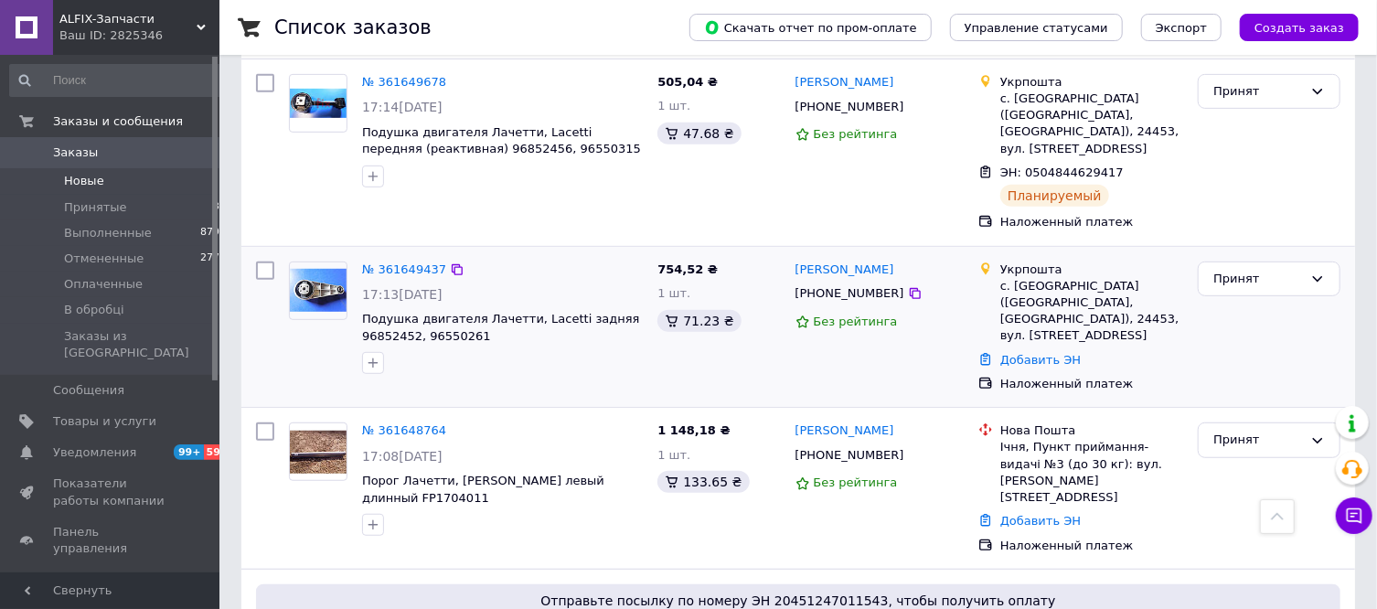
scroll to position [535, 0]
